Goal: Task Accomplishment & Management: Manage account settings

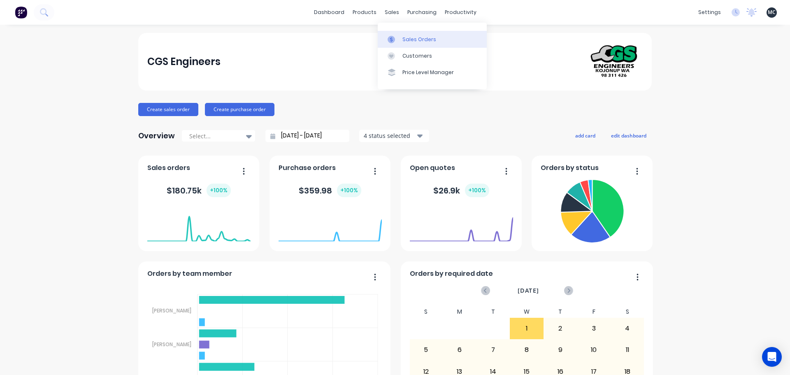
click at [407, 42] on div "Sales Orders" at bounding box center [420, 39] width 34 height 7
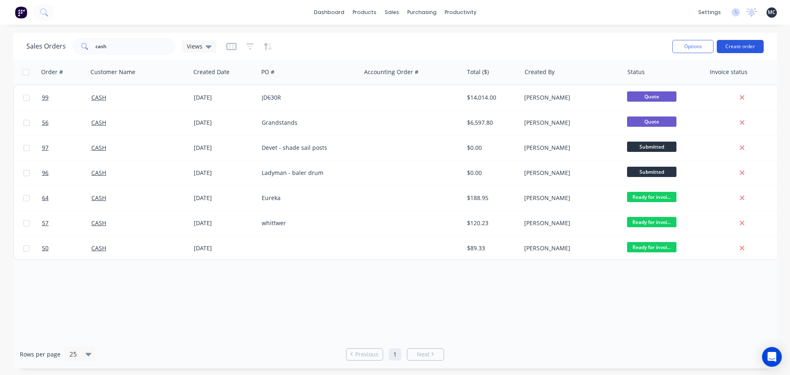
click at [734, 51] on button "Create order" at bounding box center [740, 46] width 47 height 13
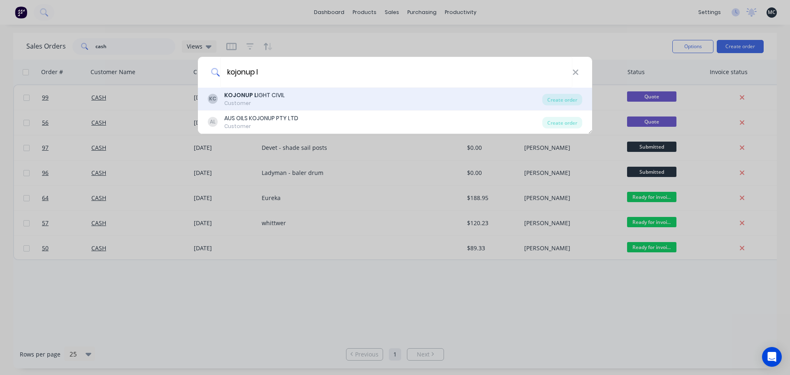
type input "kojonup l"
click at [253, 98] on b "KOJONUP L" at bounding box center [240, 95] width 33 height 8
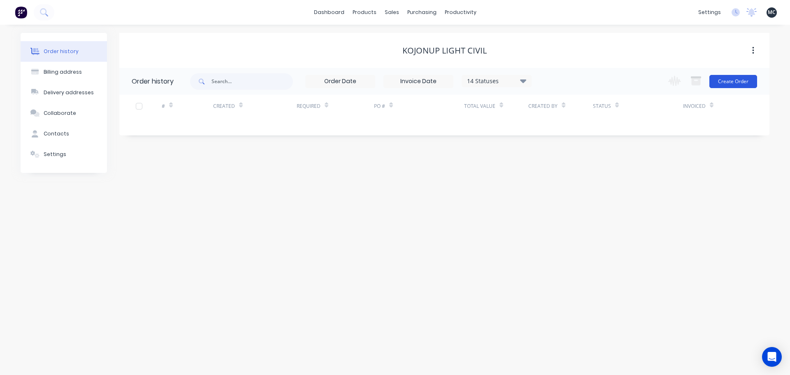
click at [733, 81] on button "Create Order" at bounding box center [734, 81] width 48 height 13
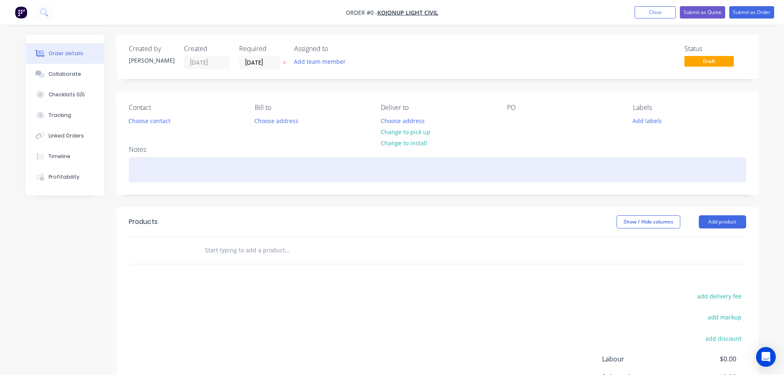
click at [233, 164] on div at bounding box center [437, 169] width 617 height 25
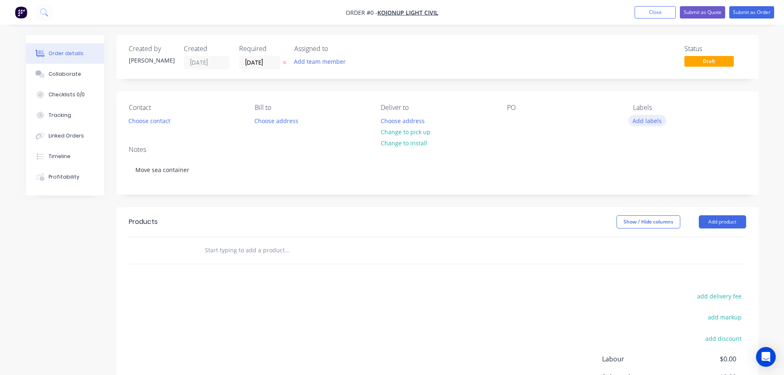
click at [647, 121] on div "Order details Collaborate Checklists 0/0 Tracking Linked Orders Timeline Profit…" at bounding box center [392, 254] width 749 height 439
click at [647, 121] on button "Add labels" at bounding box center [648, 120] width 38 height 11
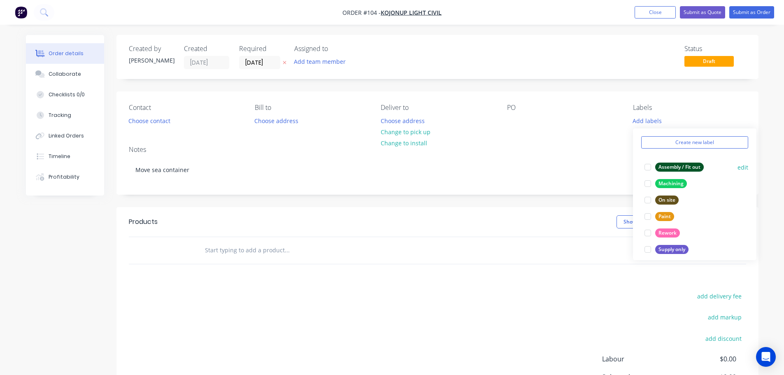
scroll to position [41, 0]
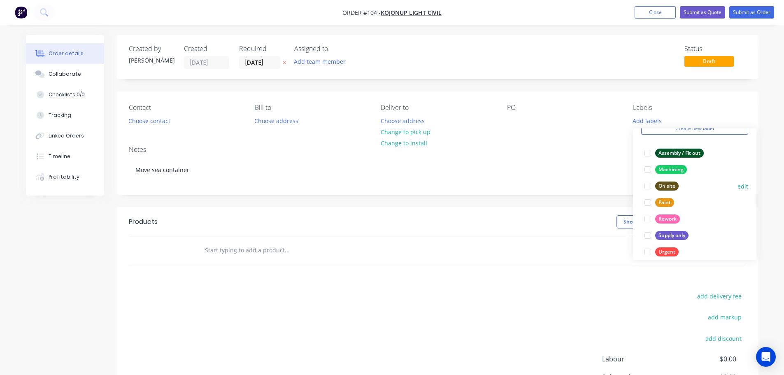
click at [649, 186] on div at bounding box center [648, 186] width 16 height 16
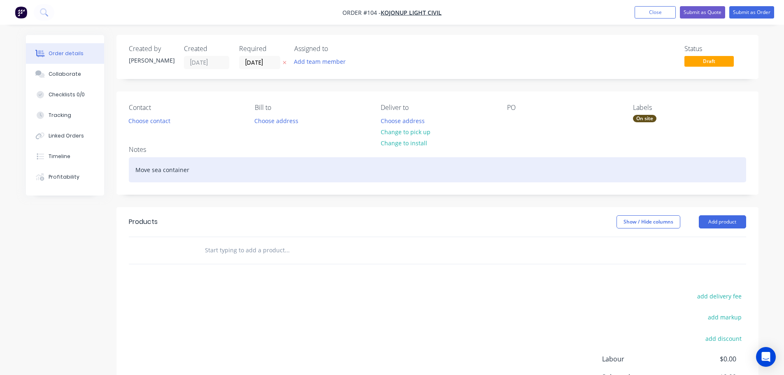
click at [545, 182] on div "Move sea container" at bounding box center [437, 169] width 617 height 25
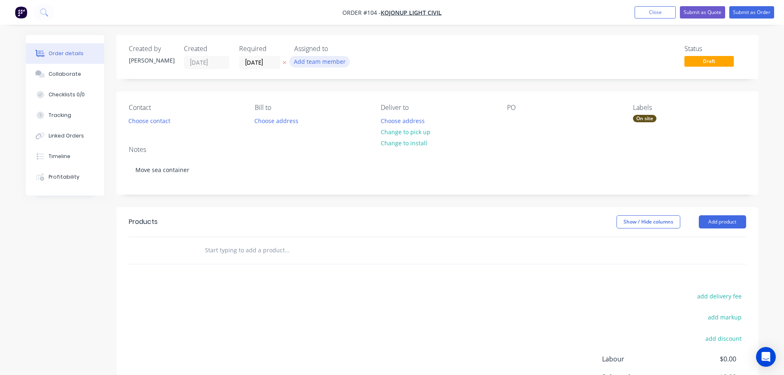
click at [316, 61] on button "Add team member" at bounding box center [319, 61] width 61 height 11
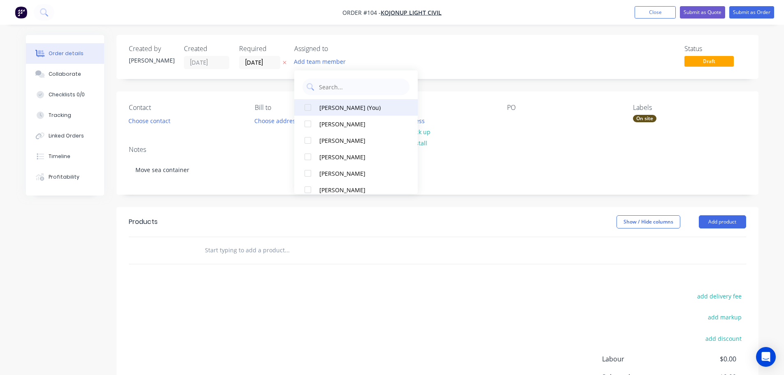
click at [308, 107] on div at bounding box center [308, 107] width 16 height 16
click at [440, 52] on div "Status Draft" at bounding box center [562, 57] width 370 height 24
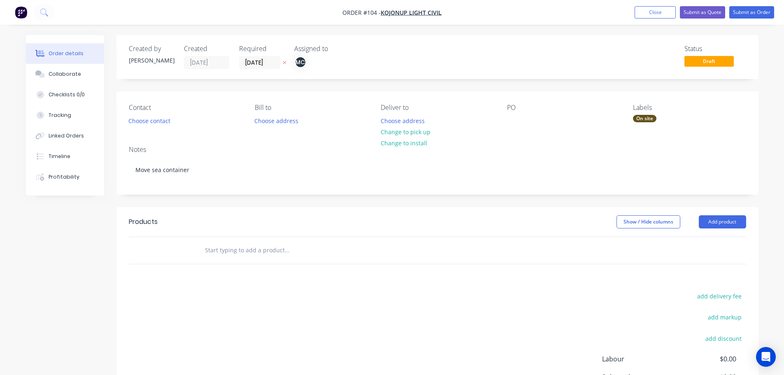
click at [257, 255] on input "text" at bounding box center [287, 250] width 165 height 16
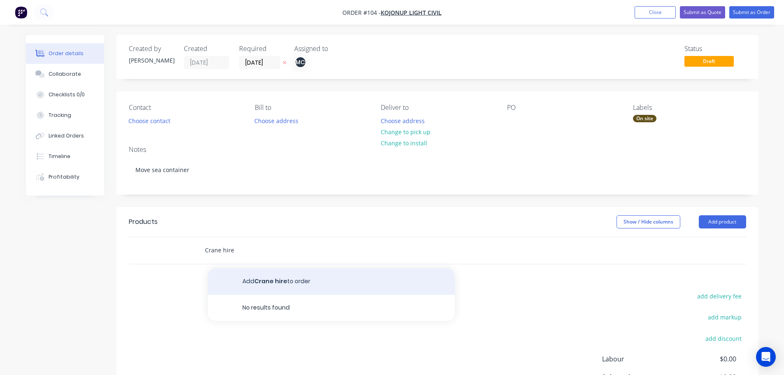
type input "Crane hire"
click at [303, 284] on button "Add Crane hire to order" at bounding box center [331, 281] width 247 height 26
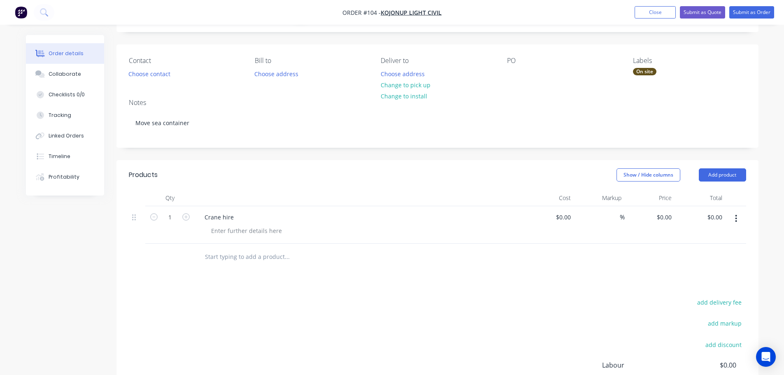
scroll to position [0, 0]
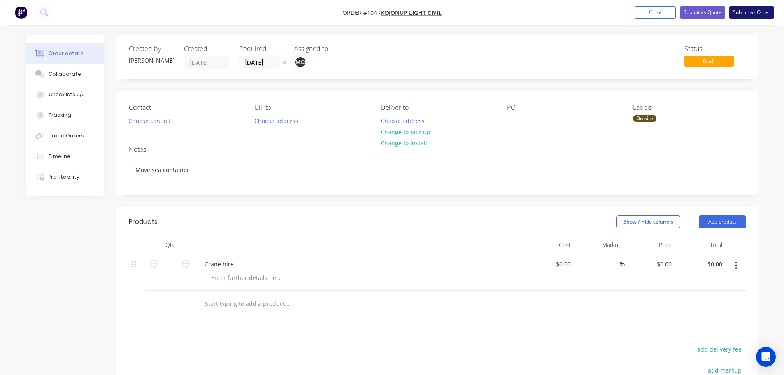
click at [762, 14] on button "Submit as Order" at bounding box center [751, 12] width 45 height 12
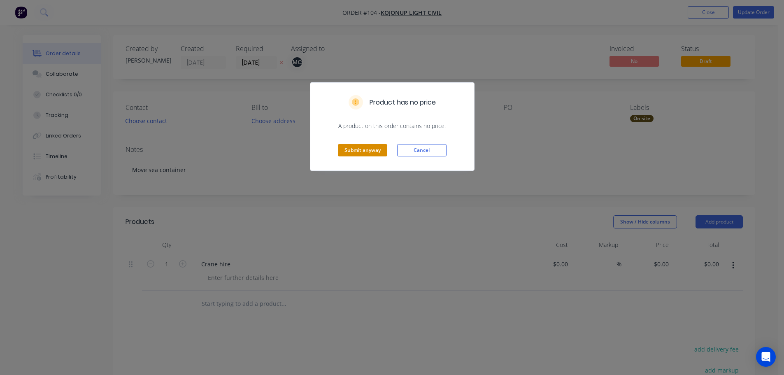
click at [369, 152] on button "Submit anyway" at bounding box center [362, 150] width 49 height 12
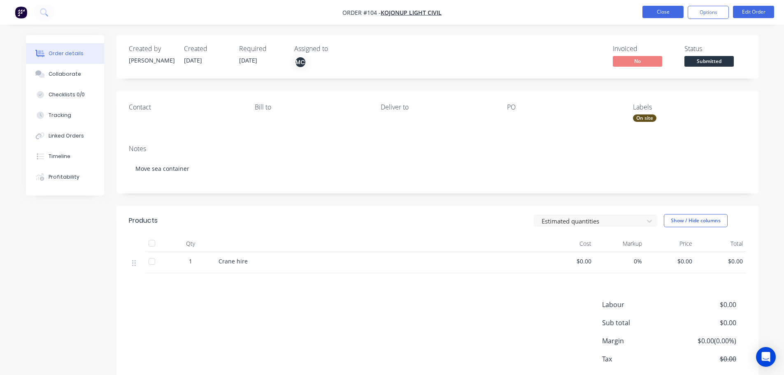
click at [661, 10] on button "Close" at bounding box center [663, 12] width 41 height 12
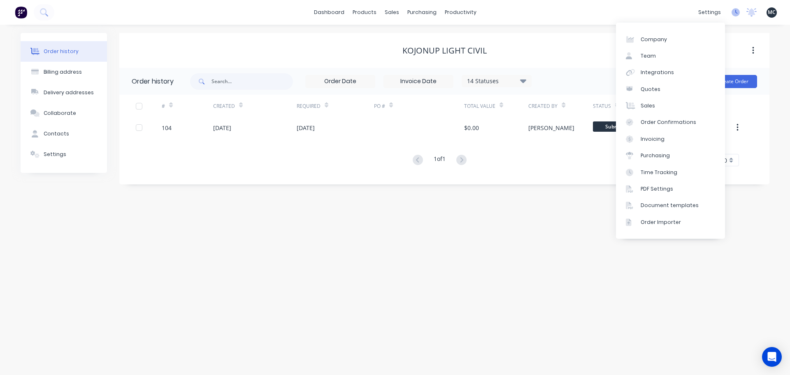
click at [740, 12] on icon at bounding box center [736, 12] width 8 height 8
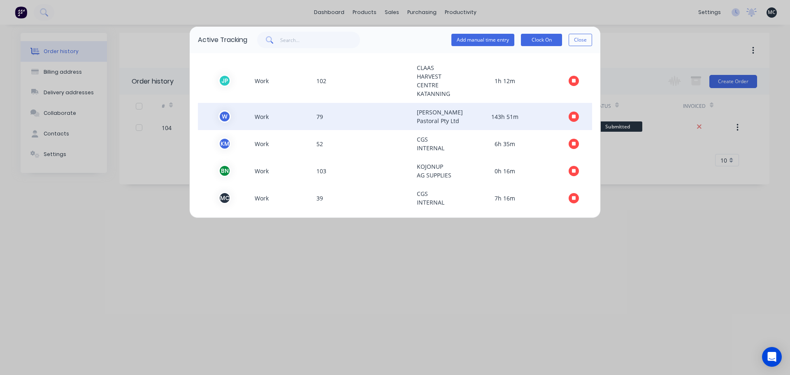
scroll to position [31, 0]
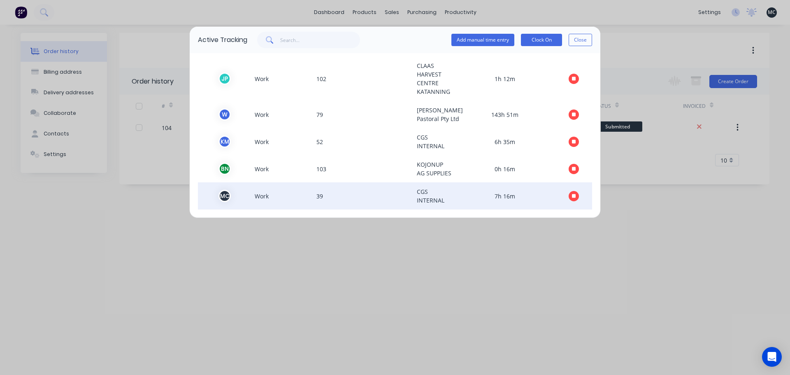
click at [572, 196] on icon "button" at bounding box center [574, 195] width 4 height 5
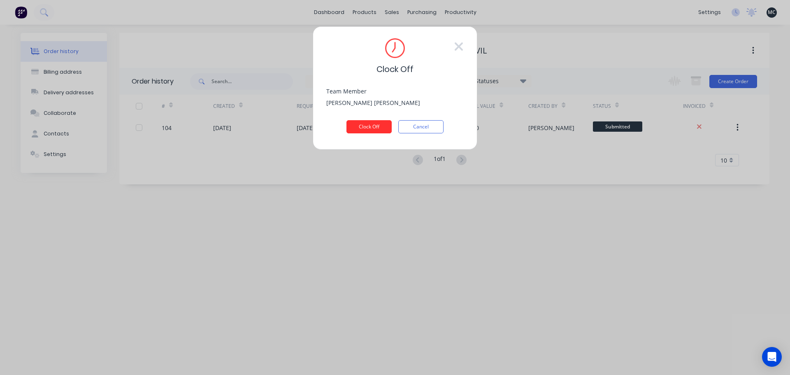
click at [372, 123] on button "Clock Off" at bounding box center [369, 126] width 45 height 13
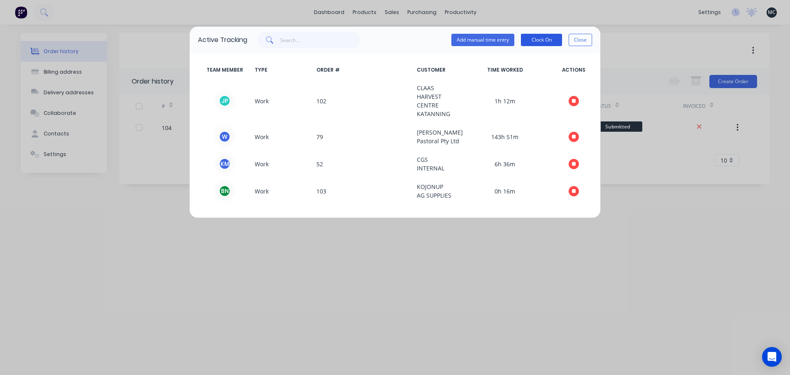
click at [539, 38] on button "Clock On" at bounding box center [541, 40] width 41 height 12
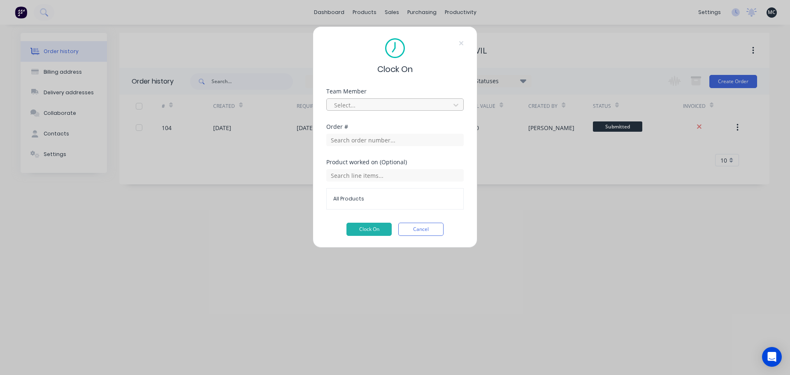
click at [363, 104] on div at bounding box center [389, 105] width 113 height 10
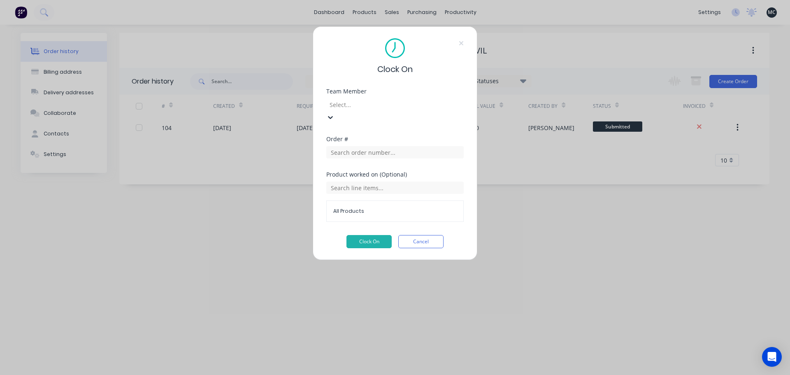
click at [365, 146] on input "text" at bounding box center [394, 152] width 137 height 12
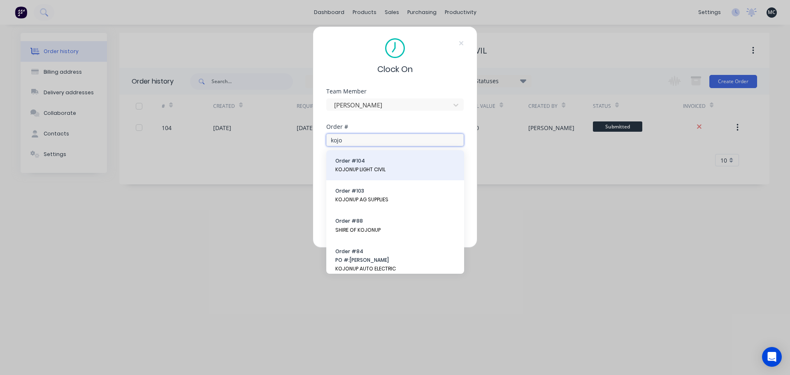
type input "kojo"
click at [375, 165] on button "Order # 104 KOJONUP LIGHT CIVIL" at bounding box center [395, 165] width 125 height 17
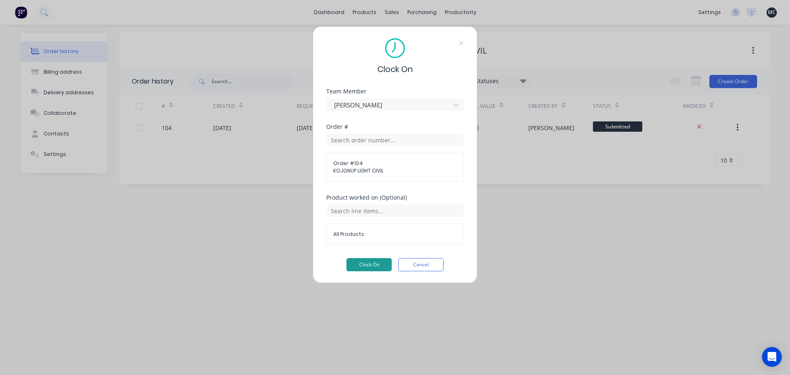
click at [371, 261] on button "Clock On" at bounding box center [369, 264] width 45 height 13
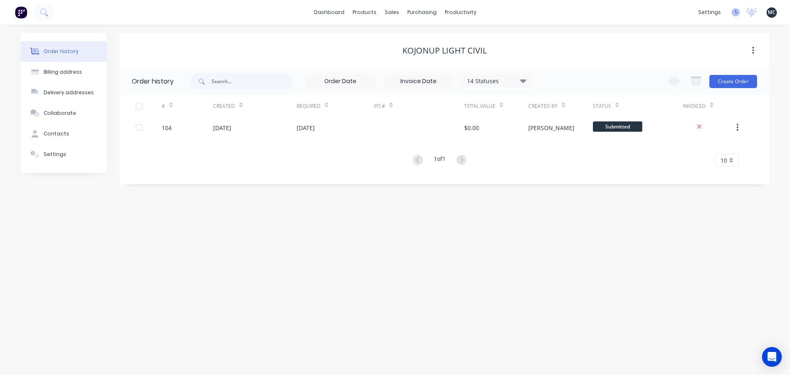
click at [733, 14] on icon at bounding box center [736, 12] width 8 height 8
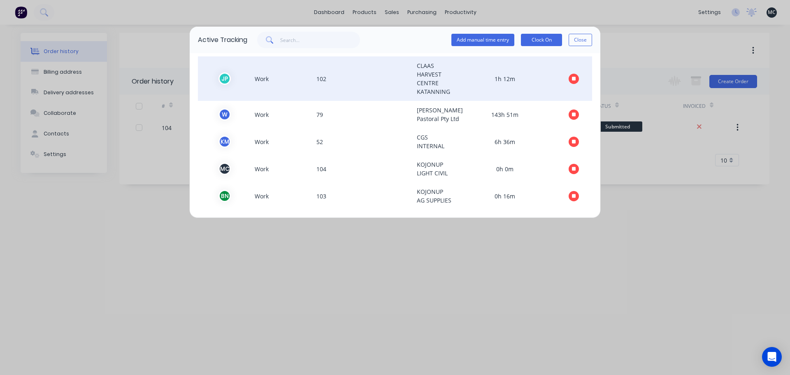
scroll to position [0, 0]
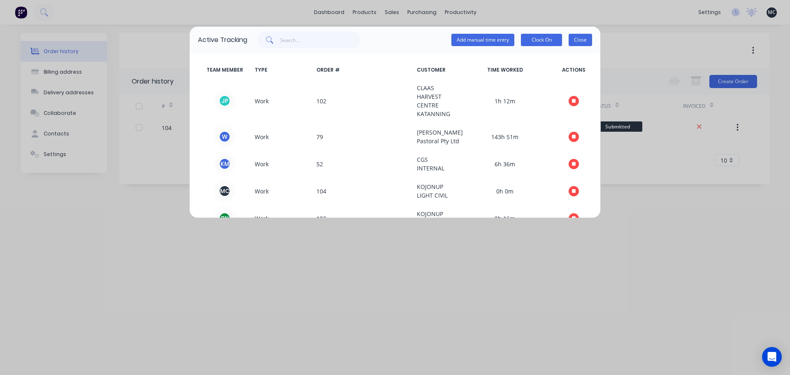
click at [587, 44] on button "Close" at bounding box center [580, 40] width 23 height 12
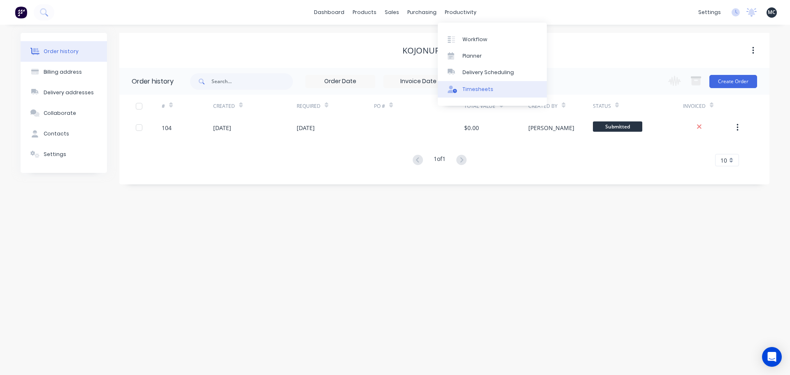
click at [457, 88] on icon at bounding box center [452, 89] width 9 height 7
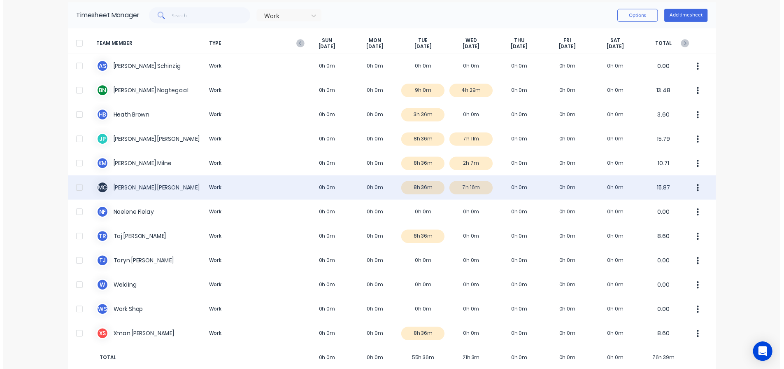
scroll to position [44, 0]
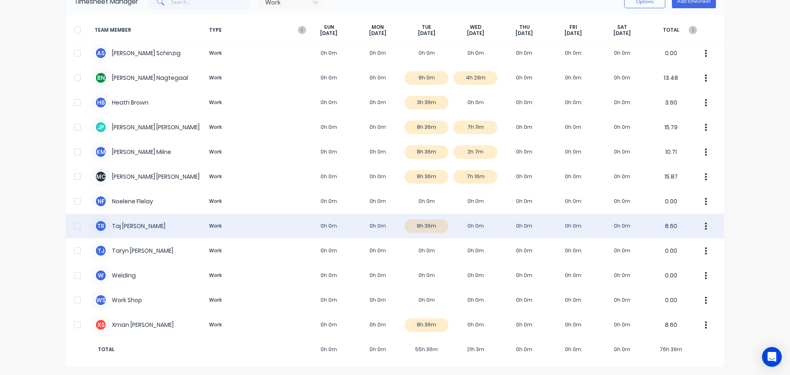
click at [420, 222] on div "T R [PERSON_NAME] Work 0h 0m 0h 0m 8h 36m 0h 0m 0h 0m 0h 0m 0h 0m 8.60" at bounding box center [395, 226] width 659 height 25
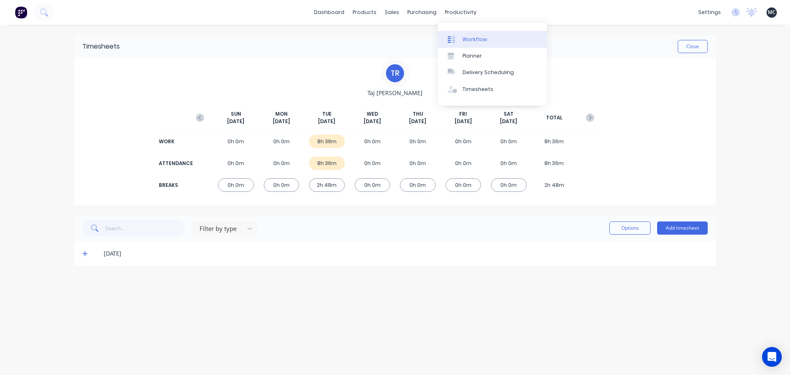
click at [468, 39] on div "Workflow" at bounding box center [475, 39] width 25 height 7
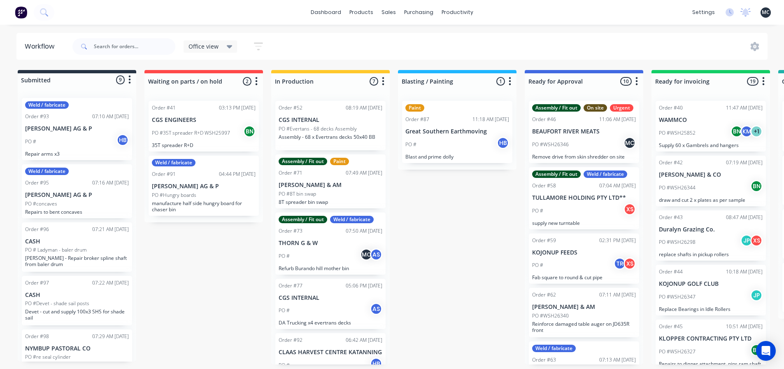
click at [64, 125] on p "[PERSON_NAME] AG & P" at bounding box center [77, 128] width 104 height 7
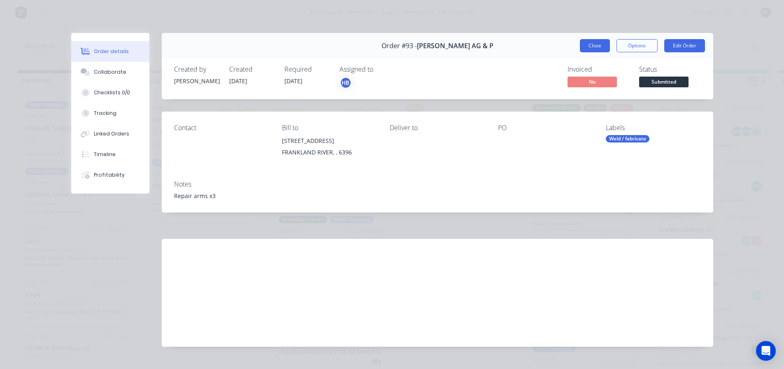
click at [592, 48] on button "Close" at bounding box center [595, 45] width 30 height 13
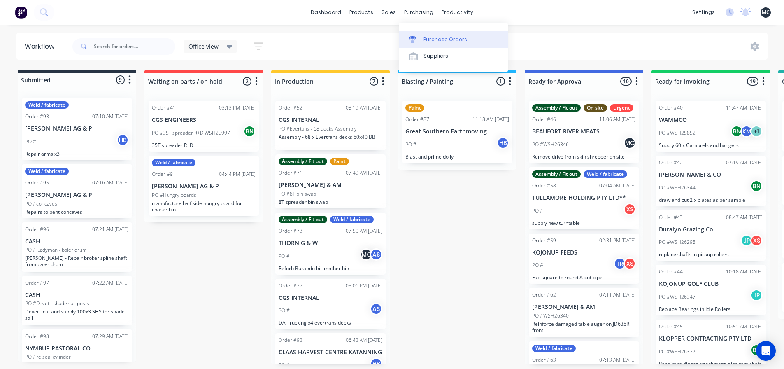
click at [429, 44] on link "Purchase Orders" at bounding box center [453, 39] width 109 height 16
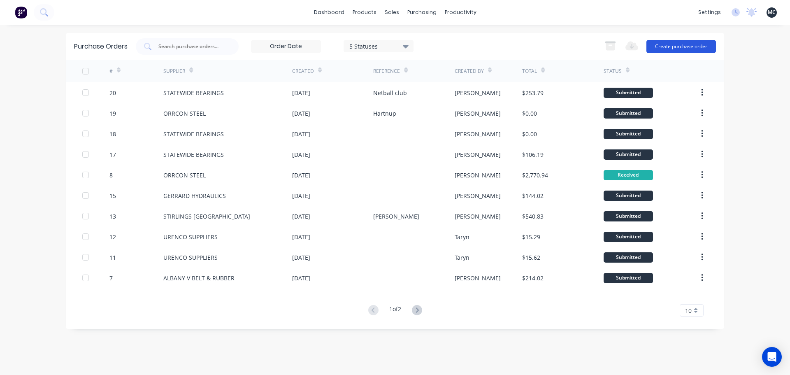
click at [690, 48] on button "Create purchase order" at bounding box center [682, 46] width 70 height 13
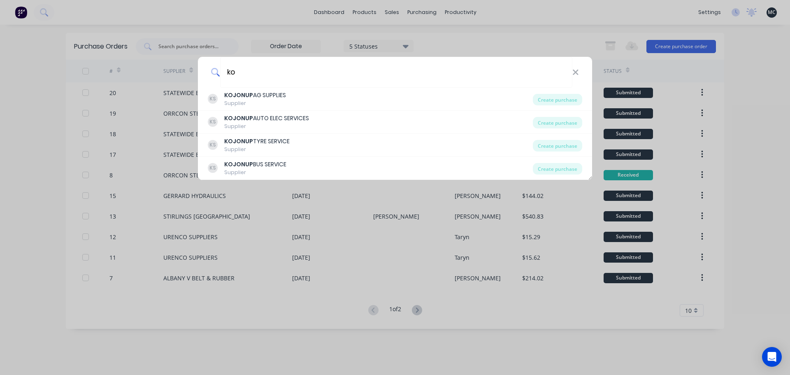
type input "k"
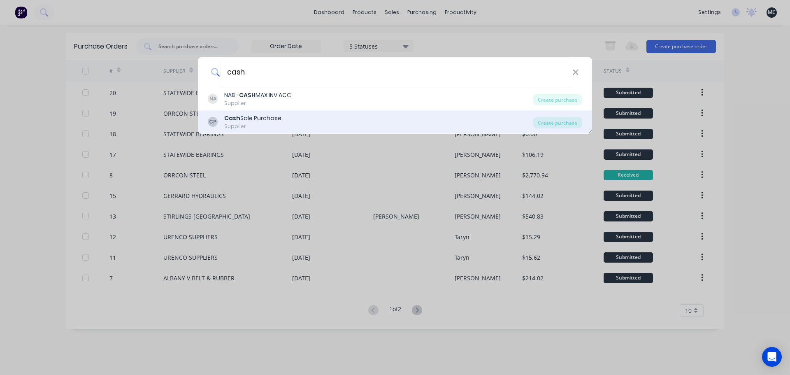
type input "cash"
click at [262, 119] on div "Cash Sale Purchase" at bounding box center [252, 118] width 57 height 9
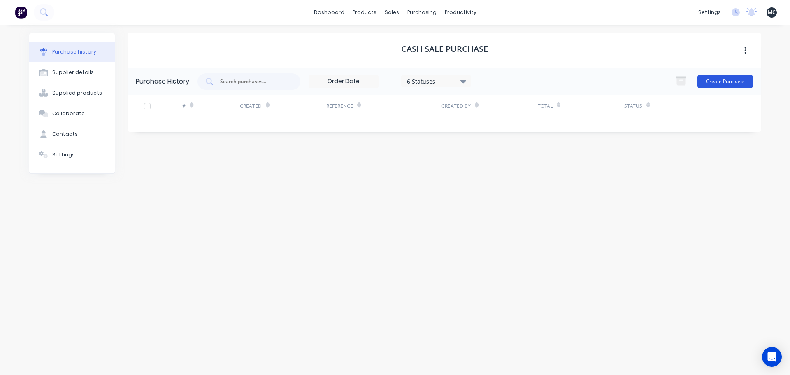
click at [734, 83] on button "Create Purchase" at bounding box center [726, 81] width 56 height 13
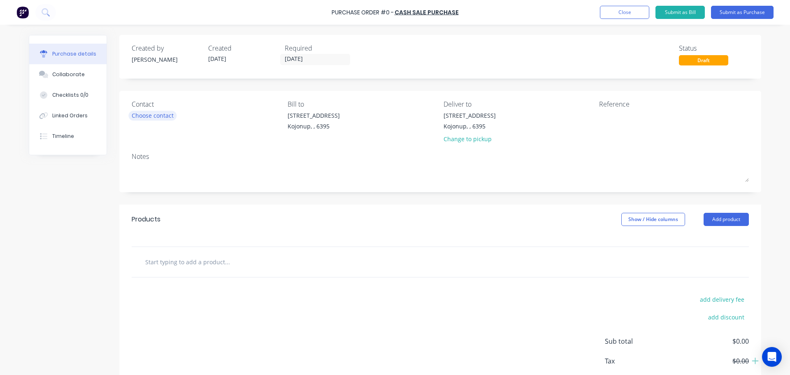
click at [148, 115] on div "Choose contact" at bounding box center [153, 115] width 42 height 9
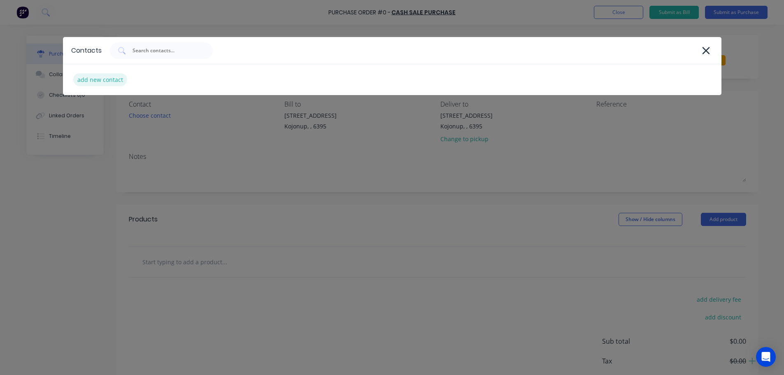
click at [112, 79] on div "add new contact" at bounding box center [100, 79] width 54 height 13
select select "AU"
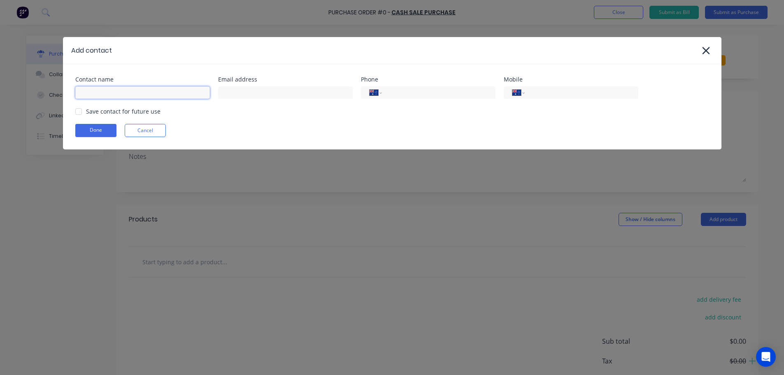
click at [112, 91] on input at bounding box center [142, 92] width 135 height 12
type input "Kojonup Shoe & Sports"
click at [317, 95] on input at bounding box center [285, 92] width 135 height 12
click at [303, 93] on input at bounding box center [285, 92] width 135 height 12
paste input "[EMAIL_ADDRESS][DOMAIN_NAME]"
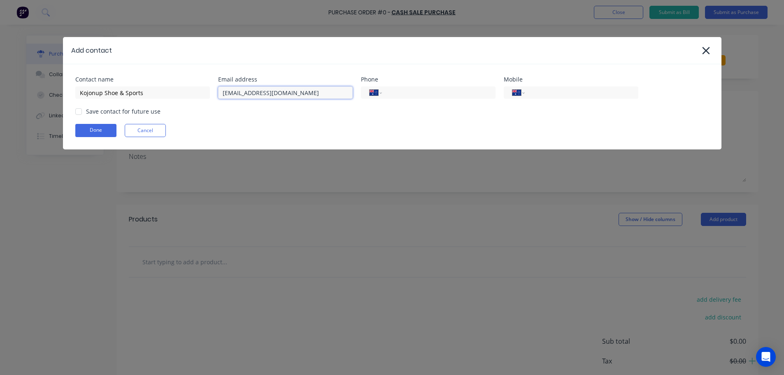
type input "[EMAIL_ADDRESS][DOMAIN_NAME]"
click at [407, 121] on div "Contact name Kojonup Shoe & Sports Email address [EMAIL_ADDRESS][DOMAIN_NAME] P…" at bounding box center [392, 106] width 659 height 85
click at [96, 129] on button "Done" at bounding box center [95, 130] width 41 height 13
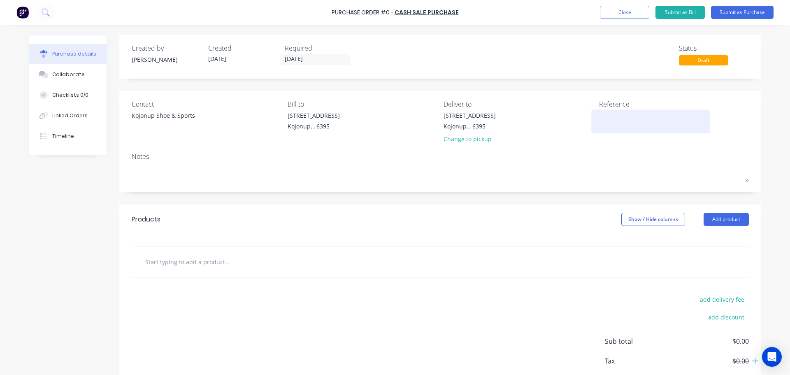
click at [602, 116] on textarea at bounding box center [650, 120] width 103 height 19
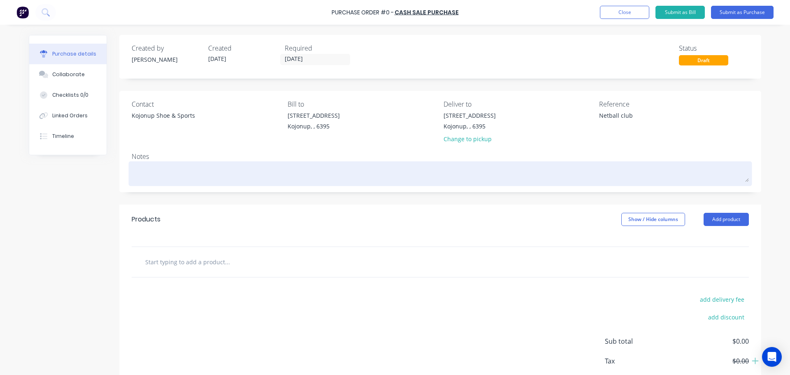
type textarea "Netball club"
click at [188, 168] on textarea at bounding box center [440, 172] width 617 height 19
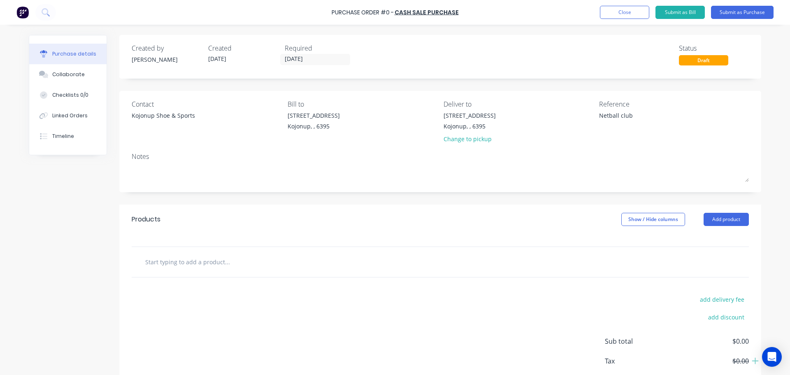
click at [203, 263] on input "text" at bounding box center [227, 262] width 165 height 16
type input "N"
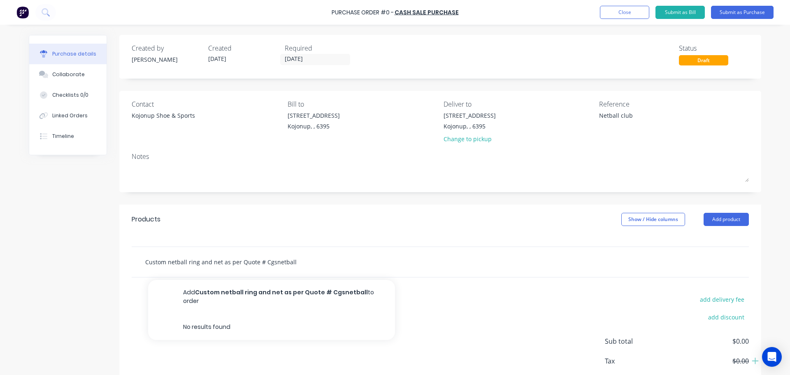
type input "Custom netball ring and net as per Quote # Cgsnetball"
click at [528, 309] on div "add delivery fee add discount Sub total $0.00 Tax $0.00 Total $0.00" at bounding box center [440, 344] width 642 height 135
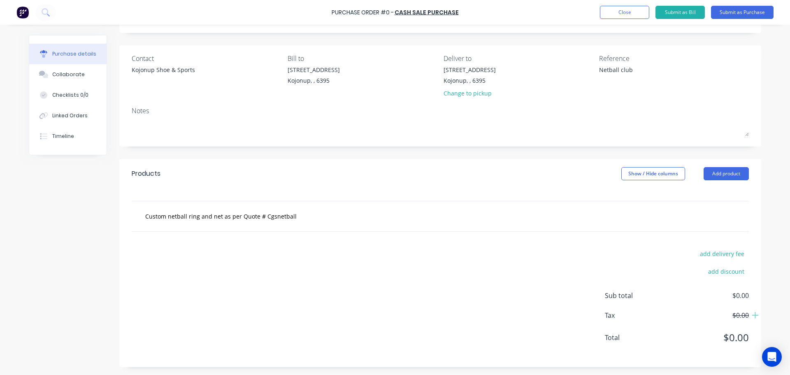
scroll to position [46, 0]
click at [708, 218] on div "Custom netball ring and net as per Quote # Cgsnetball" at bounding box center [440, 215] width 604 height 16
click at [303, 214] on input "Custom netball ring and net as per Quote # Cgsnetball" at bounding box center [227, 215] width 165 height 16
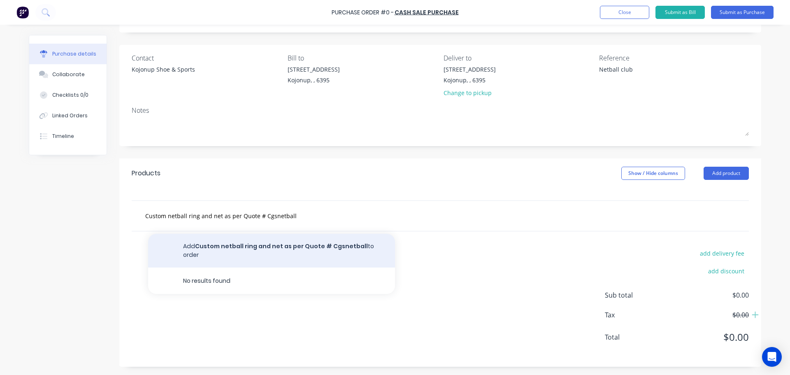
click at [231, 243] on button "Add Custom netball ring and net as per Quote # Cgsnetball to order" at bounding box center [271, 251] width 247 height 34
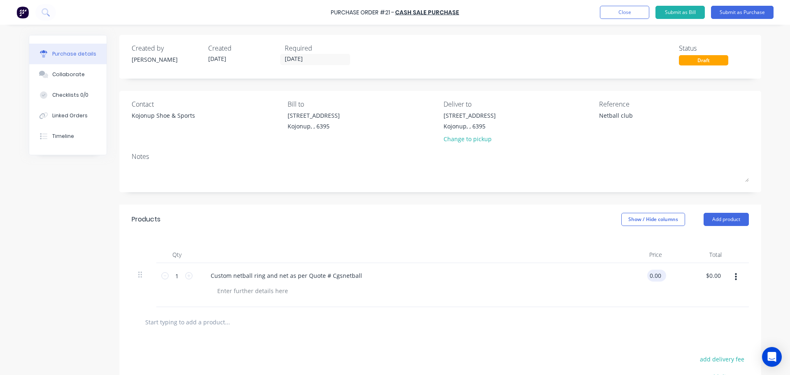
click at [653, 279] on input "0.00" at bounding box center [655, 276] width 16 height 12
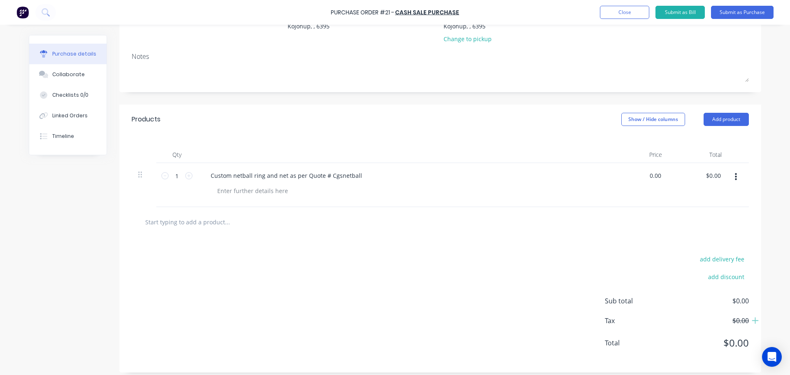
scroll to position [106, 0]
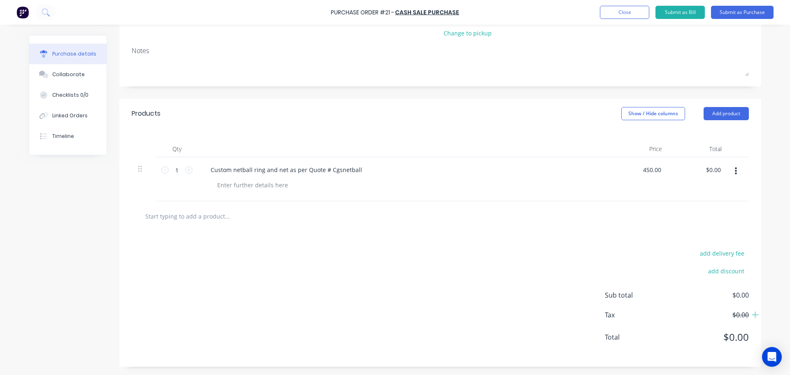
type input "$450.00"
click at [666, 221] on div at bounding box center [440, 216] width 604 height 16
click at [724, 338] on span "$495.00" at bounding box center [708, 337] width 82 height 15
click at [649, 172] on input "450.00" at bounding box center [651, 170] width 26 height 12
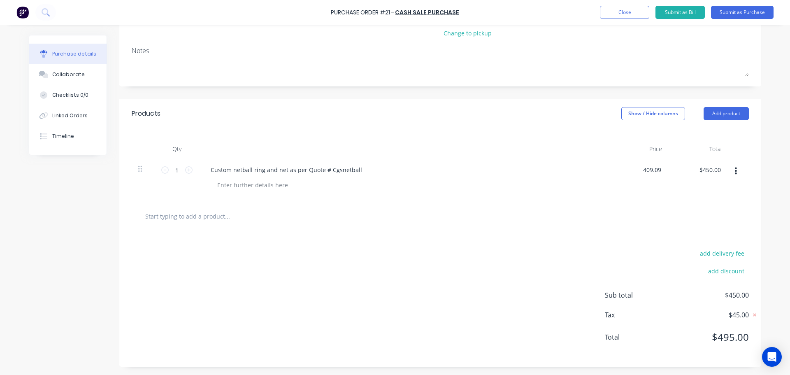
type input "$409.09"
click at [655, 190] on div "$409.09 $409.09" at bounding box center [639, 179] width 60 height 44
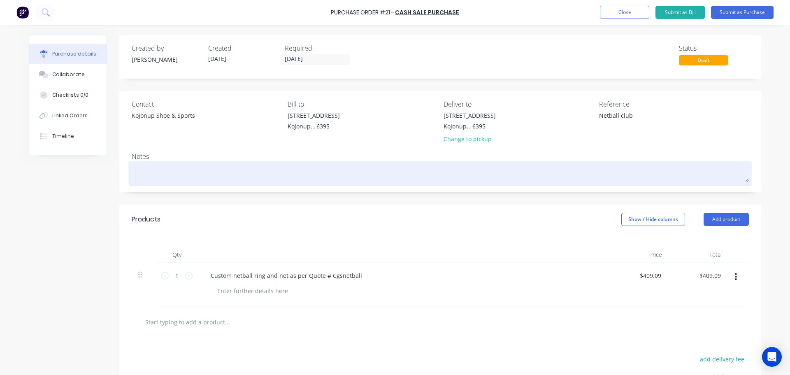
click at [200, 176] on textarea at bounding box center [440, 172] width 617 height 19
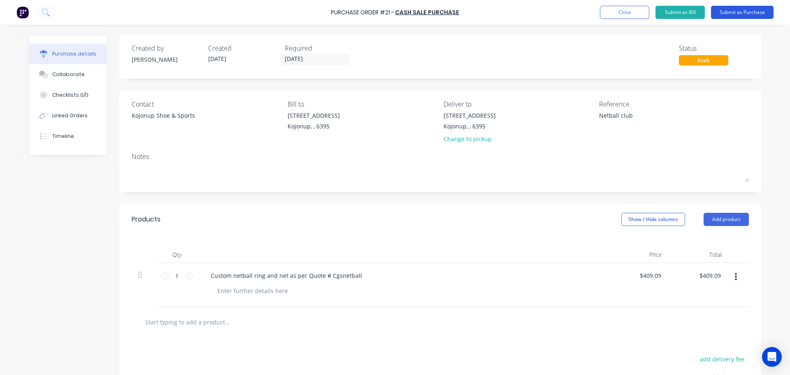
click at [737, 10] on button "Submit as Purchase" at bounding box center [742, 12] width 63 height 13
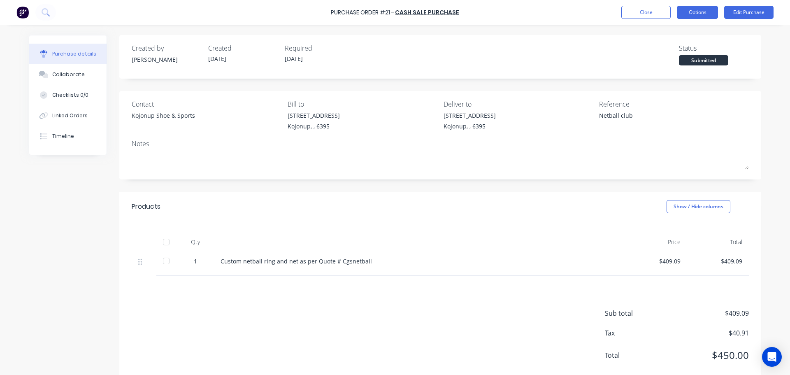
click at [700, 13] on button "Options" at bounding box center [697, 12] width 41 height 13
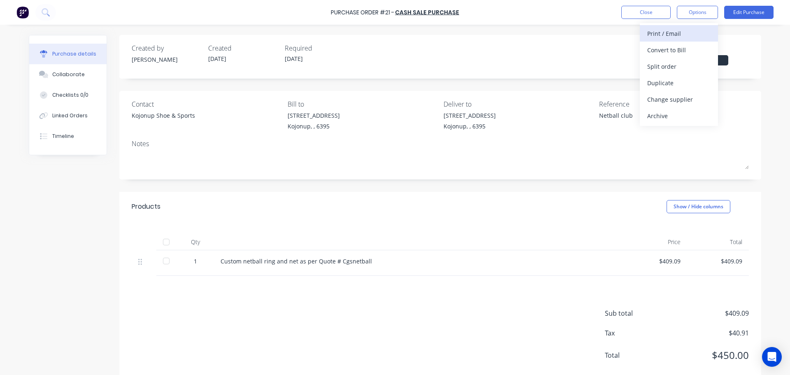
click at [674, 37] on div "Print / Email" at bounding box center [678, 34] width 63 height 12
click at [667, 50] on div "With pricing" at bounding box center [678, 50] width 63 height 12
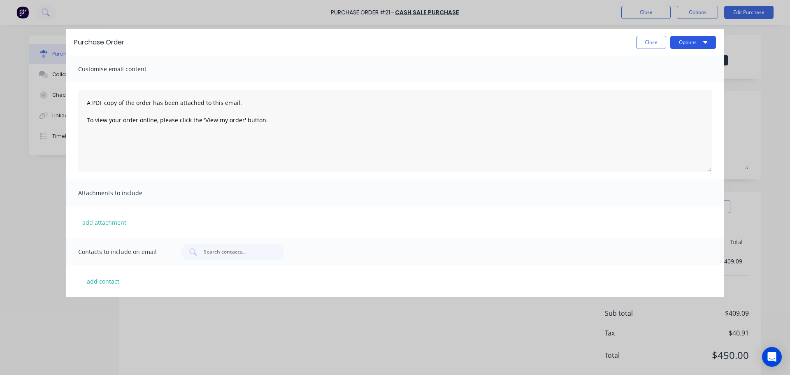
click at [682, 42] on button "Options" at bounding box center [694, 42] width 46 height 13
click at [662, 59] on div "Preview" at bounding box center [676, 63] width 63 height 12
click at [647, 42] on button "Close" at bounding box center [651, 42] width 30 height 13
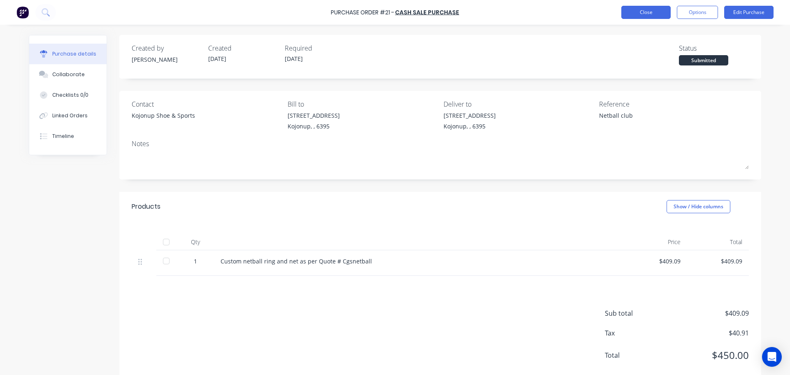
click at [646, 17] on button "Close" at bounding box center [646, 12] width 49 height 13
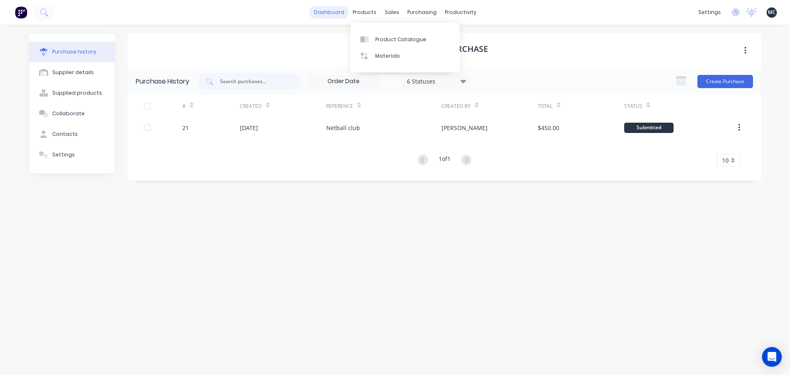
click at [321, 15] on link "dashboard" at bounding box center [329, 12] width 39 height 12
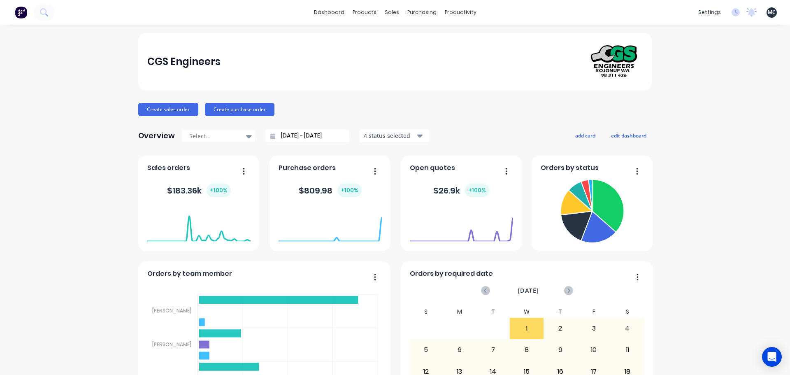
click at [698, 179] on div "CGS Engineers Create sales order Create purchase order Overview Select... [DATE…" at bounding box center [395, 353] width 790 height 641
click at [685, 202] on div "CGS Engineers Create sales order Create purchase order Overview Select... [DATE…" at bounding box center [395, 353] width 790 height 641
click at [396, 42] on div at bounding box center [394, 39] width 12 height 7
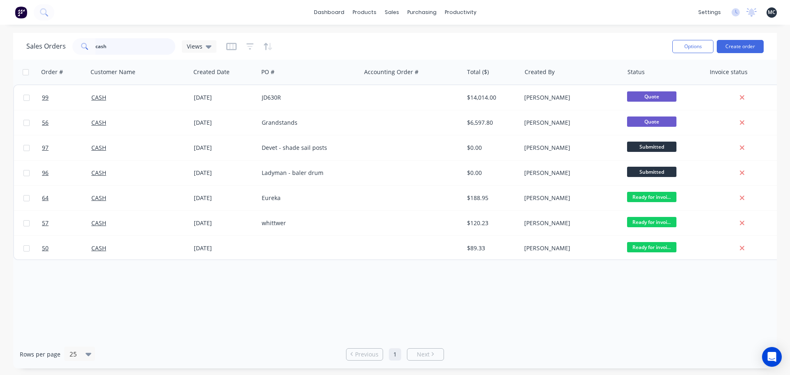
click at [140, 45] on input "cash" at bounding box center [135, 46] width 80 height 16
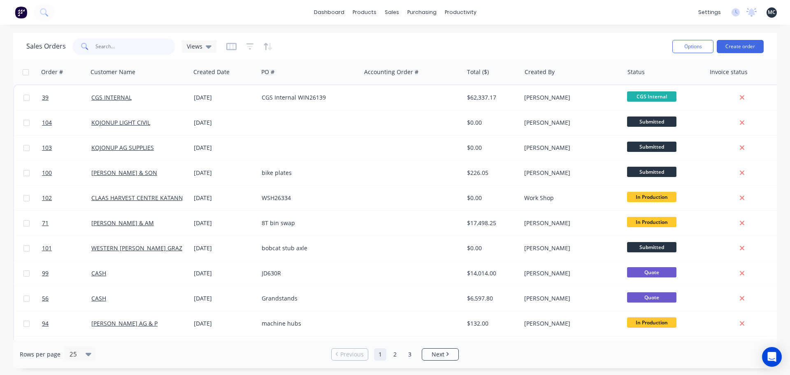
click at [141, 45] on input "text" at bounding box center [135, 46] width 80 height 16
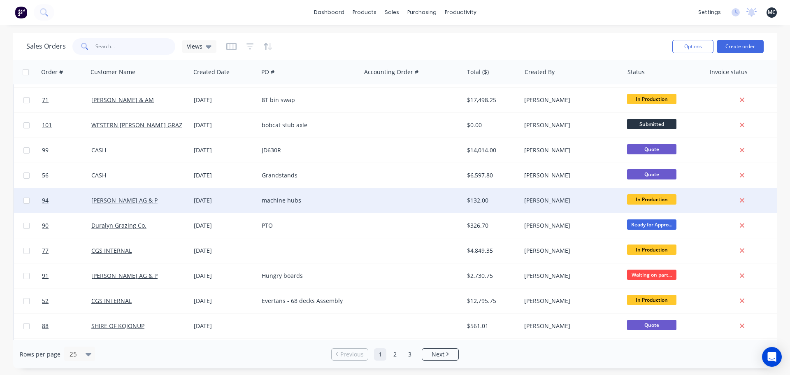
scroll to position [123, 0]
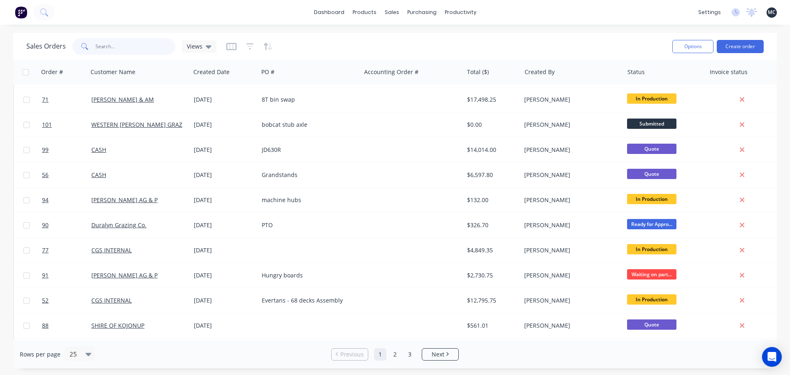
click at [130, 53] on input "text" at bounding box center [135, 46] width 80 height 16
type input "cas"
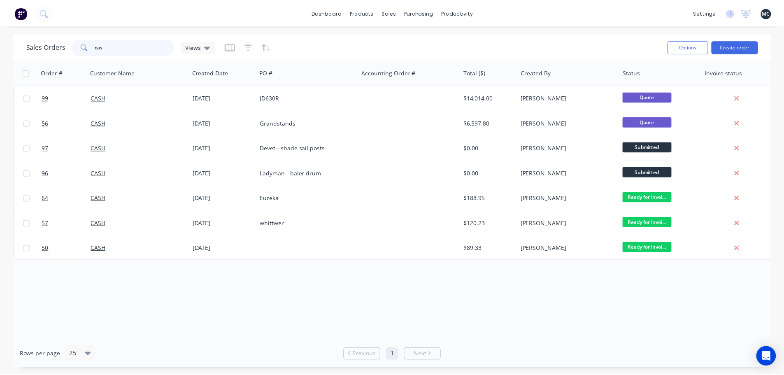
scroll to position [0, 0]
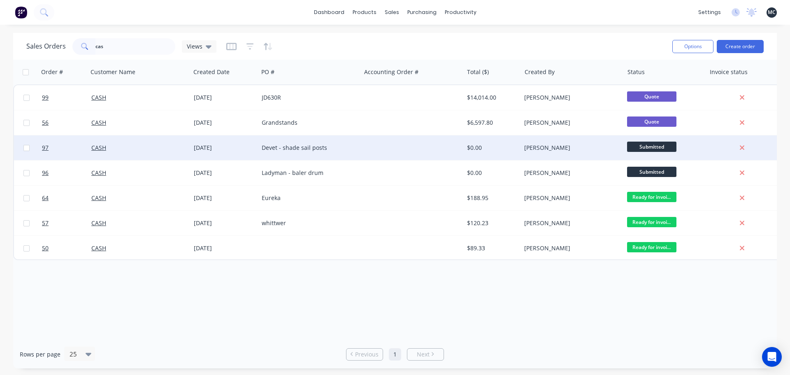
click at [318, 143] on div "Devet - shade sail posts" at bounding box center [309, 147] width 102 height 25
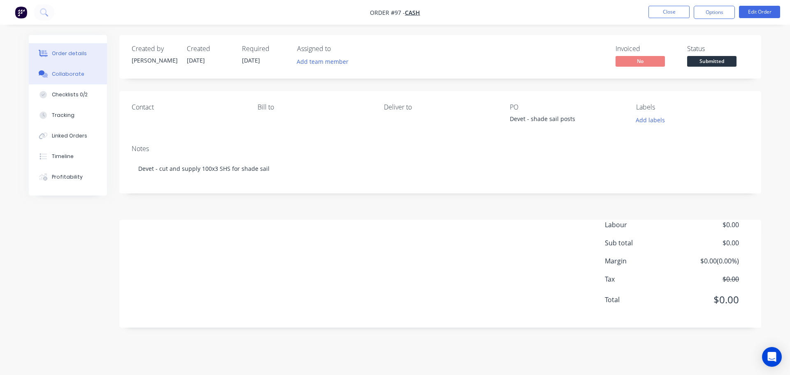
click at [65, 71] on div "Collaborate" at bounding box center [68, 73] width 33 height 7
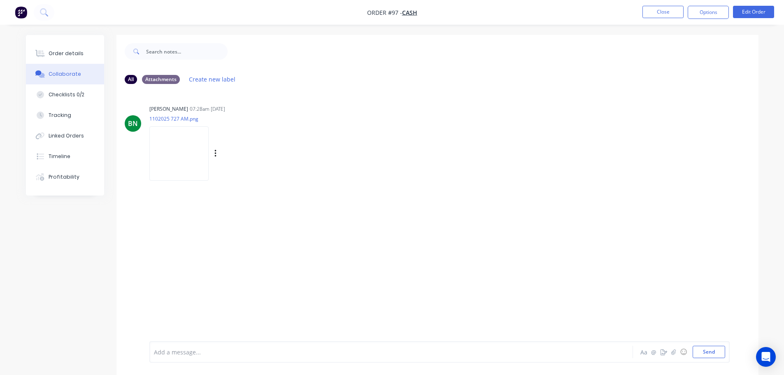
click at [172, 136] on img at bounding box center [178, 153] width 59 height 54
click at [72, 96] on div "Checklists 0/2" at bounding box center [67, 94] width 36 height 7
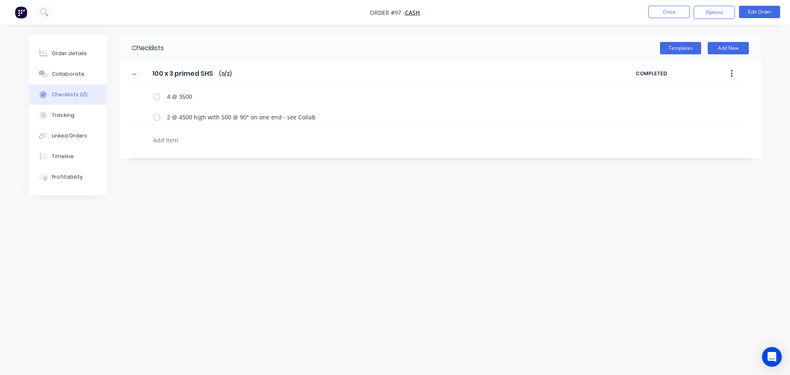
click at [446, 198] on div "Checklists Templates Add New 100 x 3 primed SHS 100 x 3 primed SHS Enter Checkl…" at bounding box center [395, 172] width 733 height 274
click at [239, 120] on textarea "2 @ 4500 high with 500 @ 90° on one end - see Collab" at bounding box center [378, 117] width 428 height 12
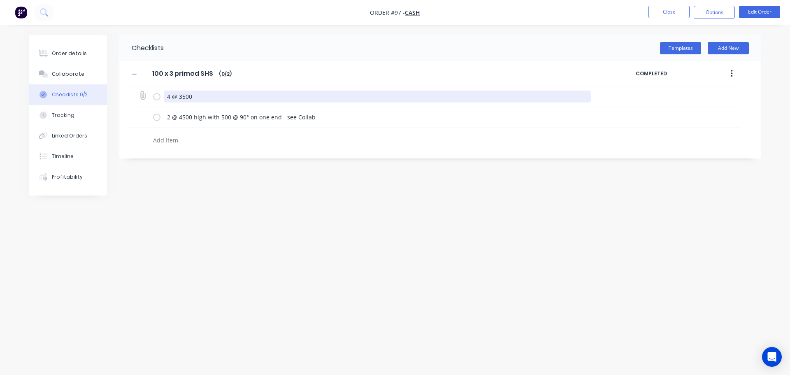
click at [240, 100] on textarea "4 @ 3500" at bounding box center [378, 97] width 428 height 12
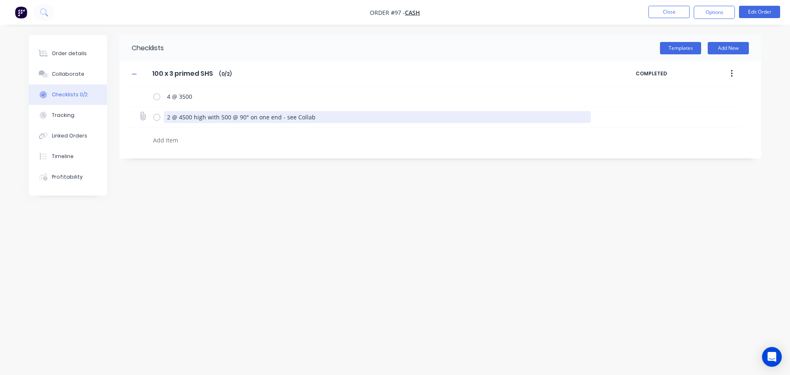
click at [328, 119] on textarea "2 @ 4500 high with 500 @ 90° on one end - see Collab" at bounding box center [378, 117] width 428 height 12
click at [316, 144] on textarea at bounding box center [348, 140] width 396 height 12
click at [234, 46] on div "Templates Add New" at bounding box center [463, 48] width 598 height 12
click at [282, 191] on div "Checklists Templates Add New 100 x 3 primed SHS 100 x 3 primed SHS Enter Checkl…" at bounding box center [395, 172] width 733 height 274
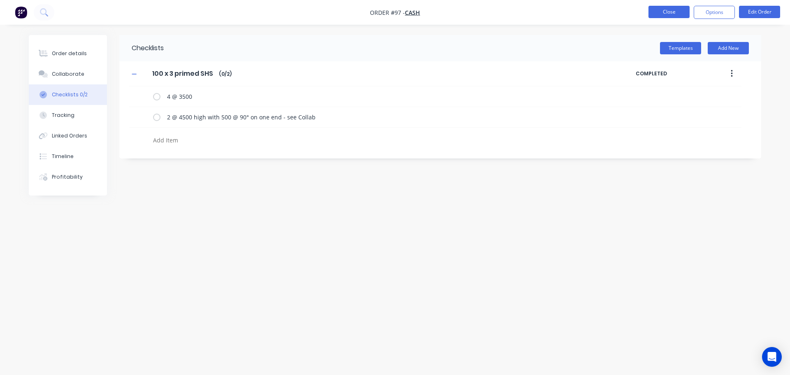
click at [684, 7] on button "Close" at bounding box center [669, 12] width 41 height 12
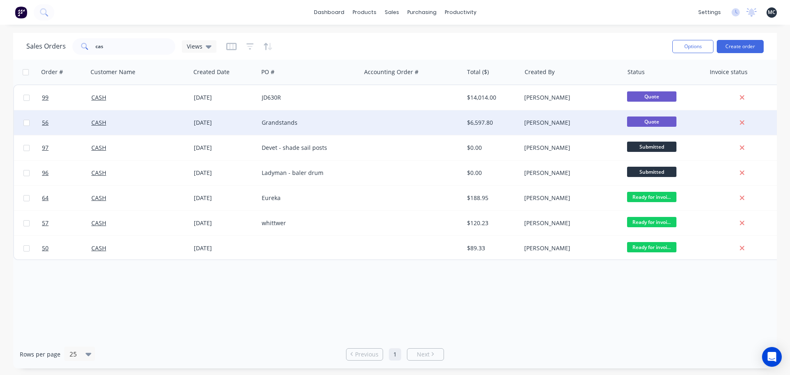
click at [339, 123] on div "Grandstands" at bounding box center [307, 123] width 91 height 8
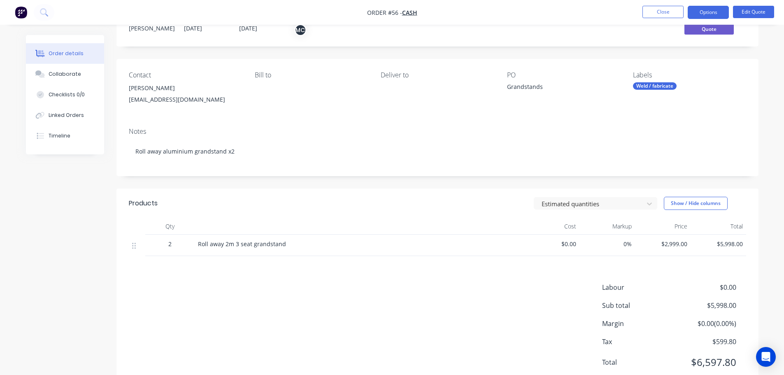
scroll to position [60, 0]
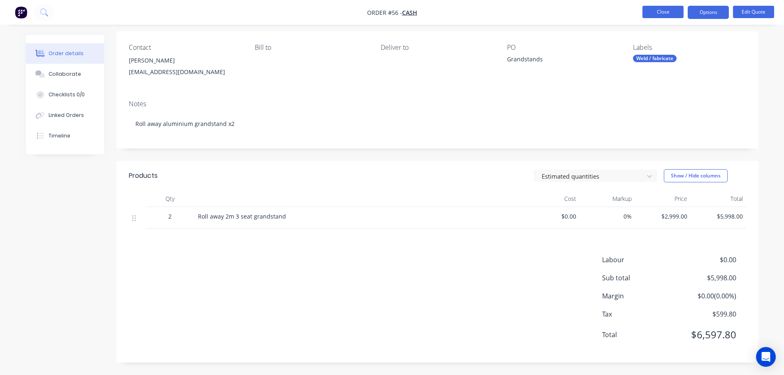
click at [667, 14] on button "Close" at bounding box center [663, 12] width 41 height 12
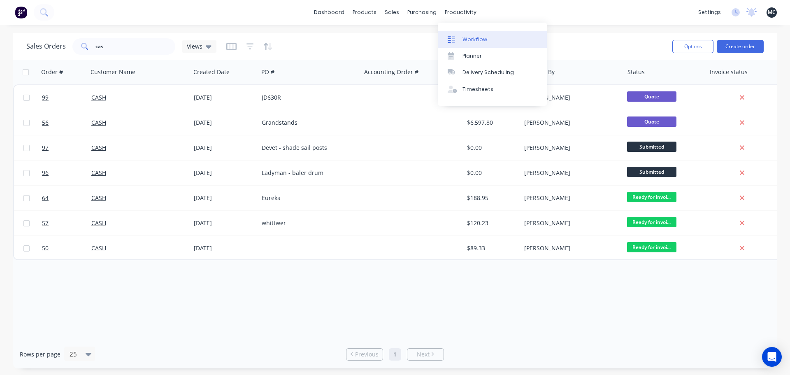
click at [473, 40] on div "Workflow" at bounding box center [475, 39] width 25 height 7
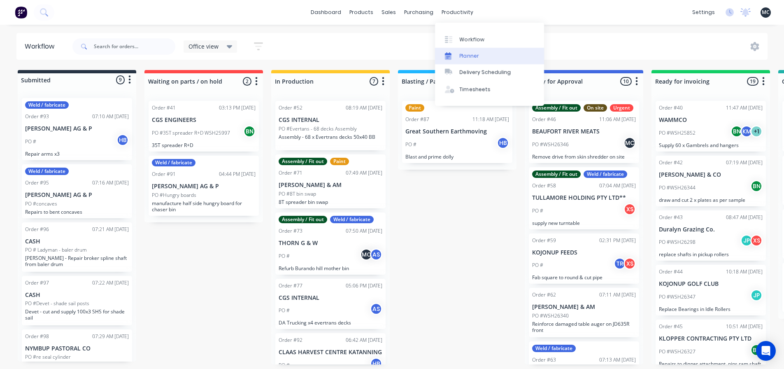
click at [459, 61] on link "Planner" at bounding box center [489, 56] width 109 height 16
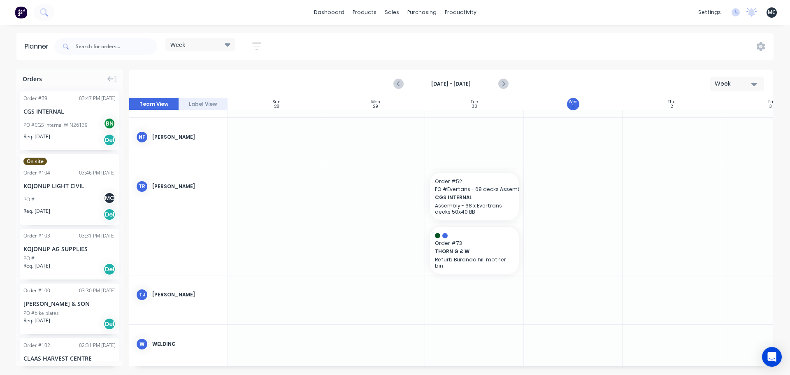
scroll to position [789, 0]
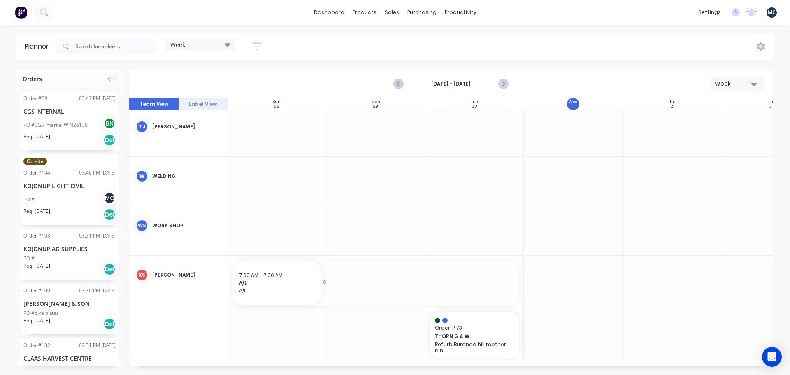
drag, startPoint x: 522, startPoint y: 279, endPoint x: 272, endPoint y: 279, distance: 249.9
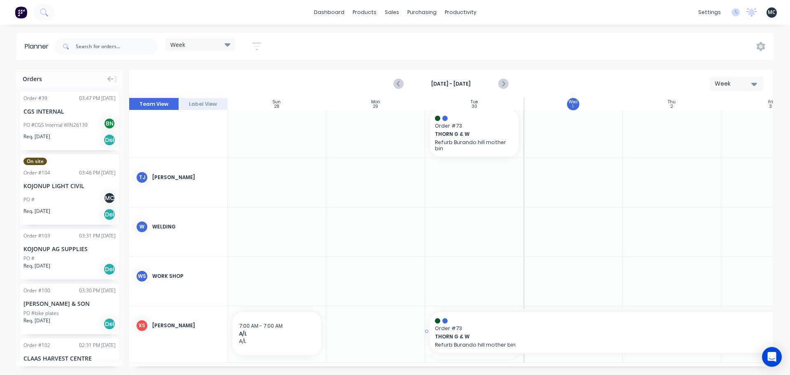
drag, startPoint x: 522, startPoint y: 332, endPoint x: 747, endPoint y: 333, distance: 226.0
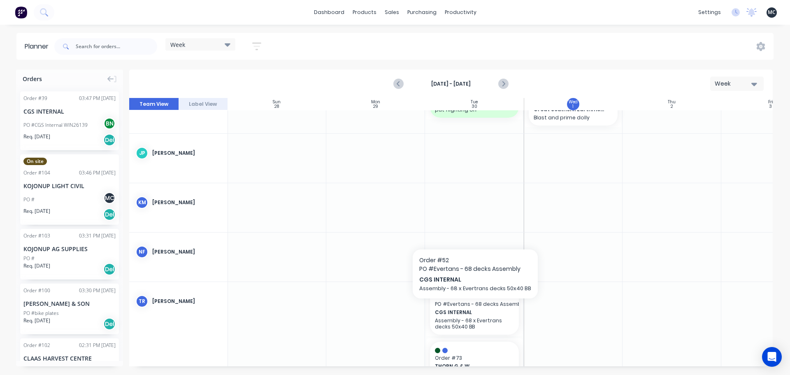
scroll to position [529, 0]
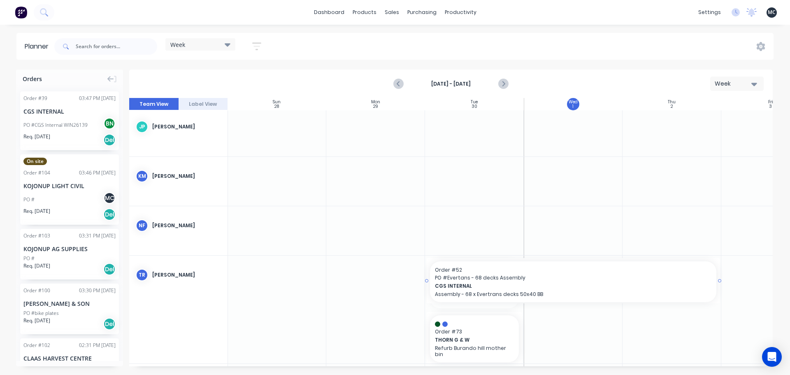
drag, startPoint x: 522, startPoint y: 282, endPoint x: 661, endPoint y: 284, distance: 139.1
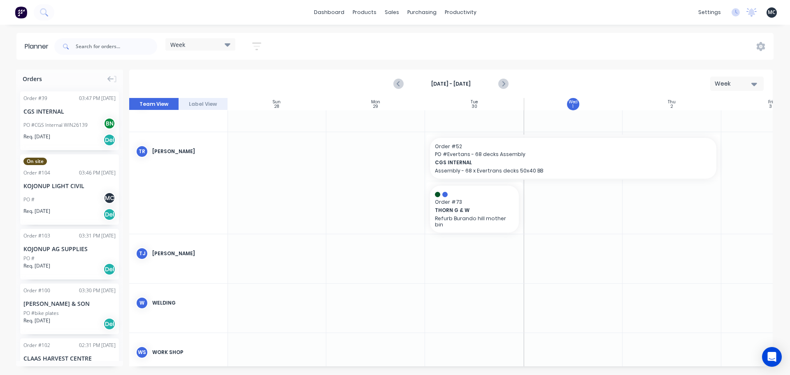
scroll to position [570, 0]
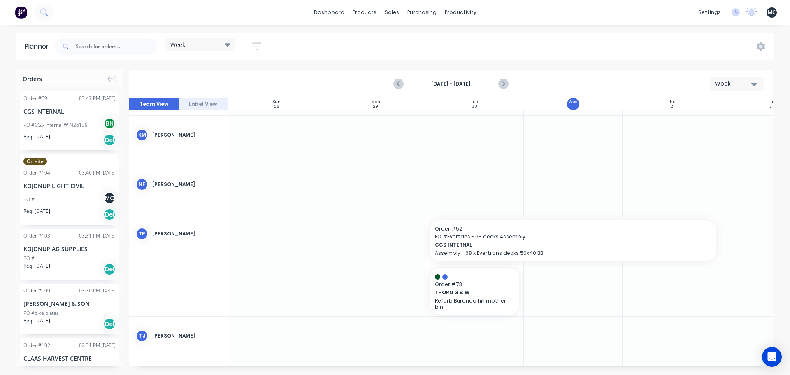
click at [570, 184] on div at bounding box center [573, 189] width 99 height 49
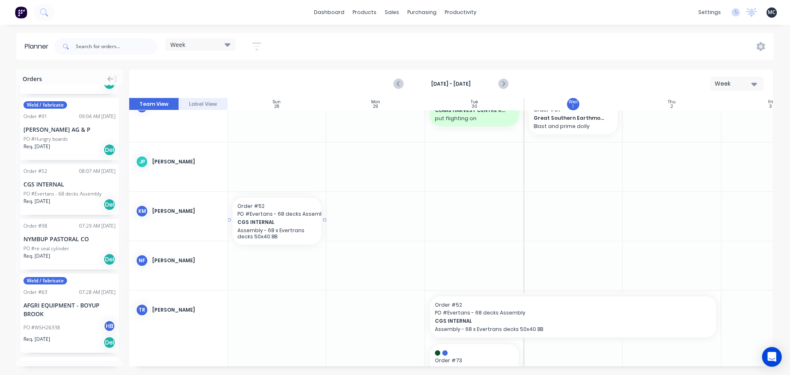
scroll to position [494, 0]
drag, startPoint x: 61, startPoint y: 177, endPoint x: 548, endPoint y: 207, distance: 487.9
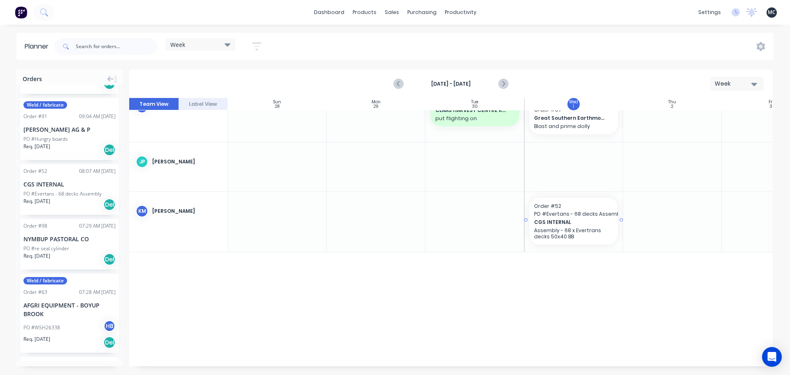
scroll to position [412, 0]
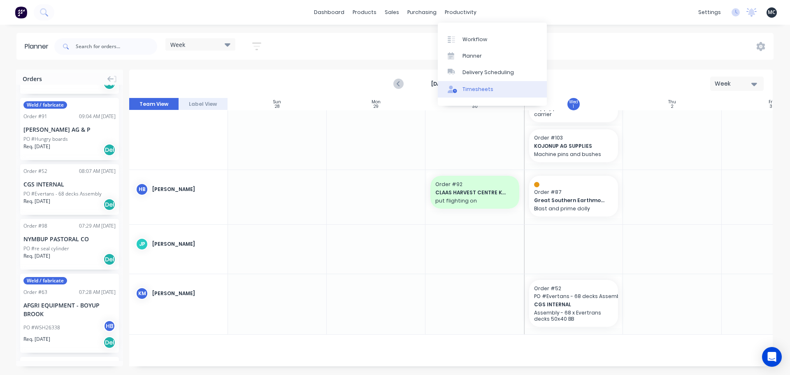
click at [484, 90] on div "Timesheets" at bounding box center [478, 89] width 31 height 7
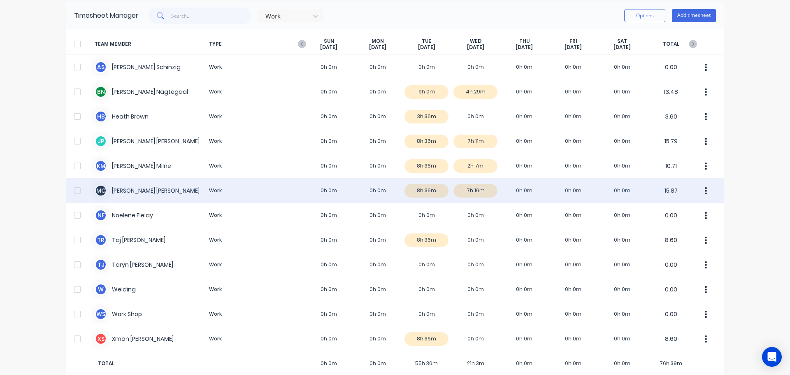
scroll to position [44, 0]
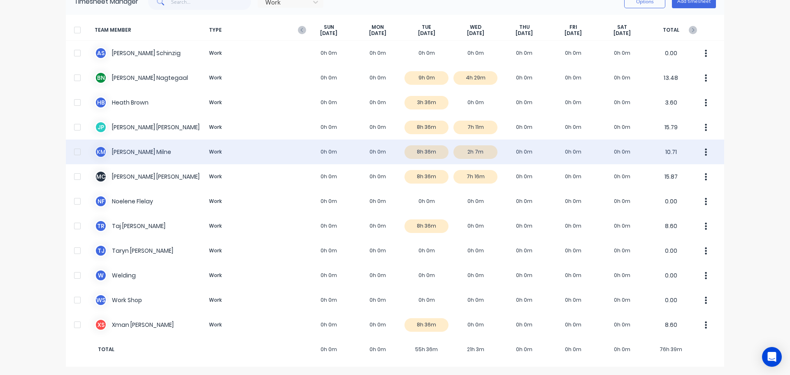
click at [488, 149] on div "K M [PERSON_NAME] Work 0h 0m 0h 0m 8h 36m 2h 7m 0h 0m 0h 0m 0h 0m 10.71" at bounding box center [395, 152] width 659 height 25
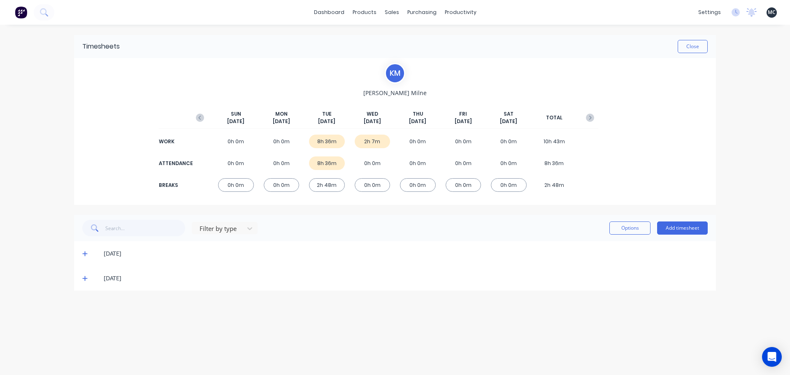
click at [375, 139] on div "2h 7m" at bounding box center [373, 142] width 36 height 14
click at [86, 279] on icon at bounding box center [84, 278] width 5 height 5
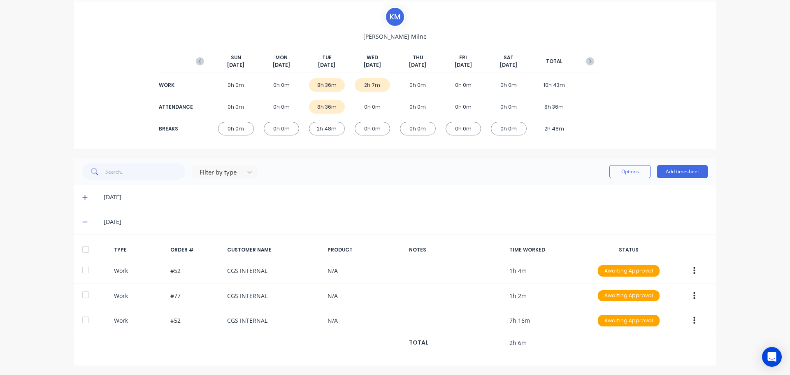
scroll to position [57, 0]
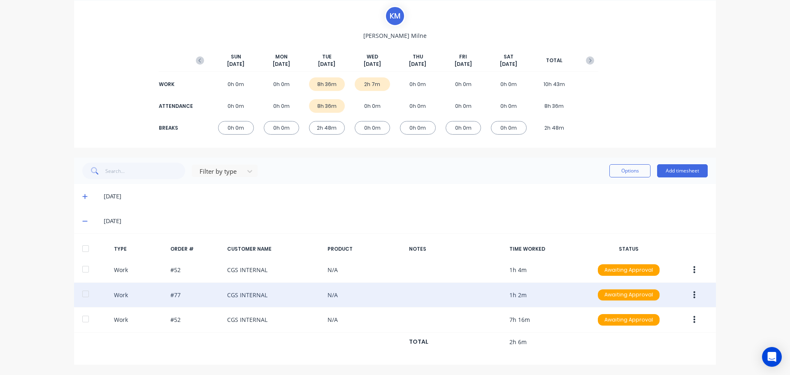
click at [175, 296] on div "Work #77 CGS INTERNAL N/A 1h 2m Awaiting Approval" at bounding box center [395, 295] width 642 height 25
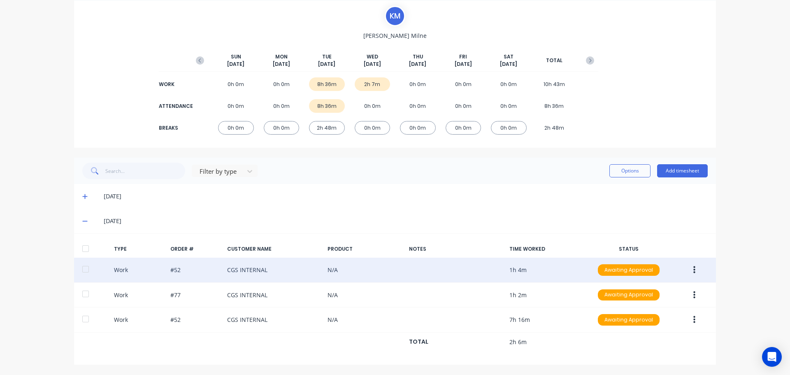
click at [177, 270] on div "Work #52 CGS INTERNAL N/A 1h 4m Awaiting Approval" at bounding box center [395, 270] width 642 height 25
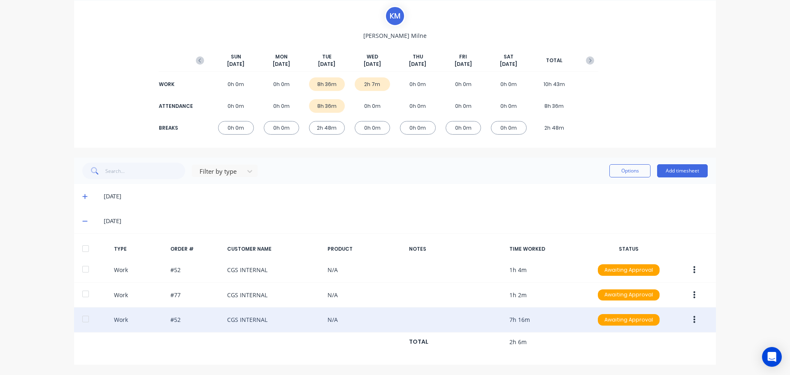
click at [188, 322] on div "Work #52 CGS INTERNAL N/A 7h 16m Awaiting Approval" at bounding box center [395, 319] width 642 height 25
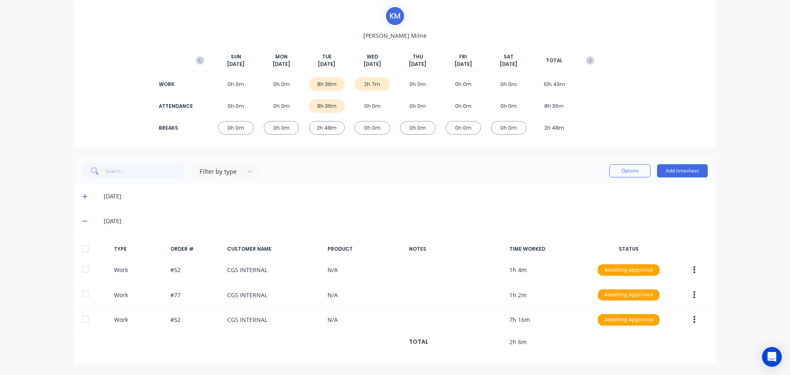
click at [279, 221] on div "[DATE]" at bounding box center [406, 221] width 604 height 9
click at [83, 223] on icon at bounding box center [84, 221] width 5 height 6
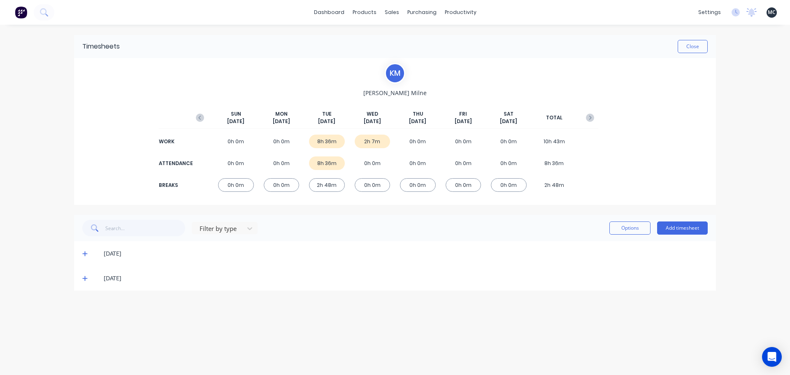
scroll to position [0, 0]
click at [84, 279] on icon at bounding box center [84, 278] width 5 height 6
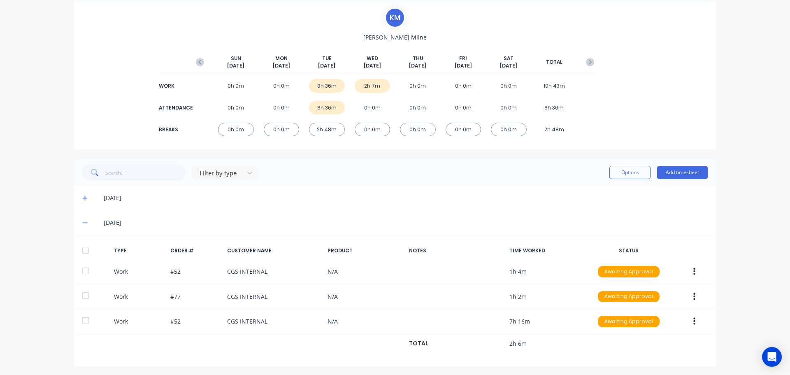
scroll to position [57, 0]
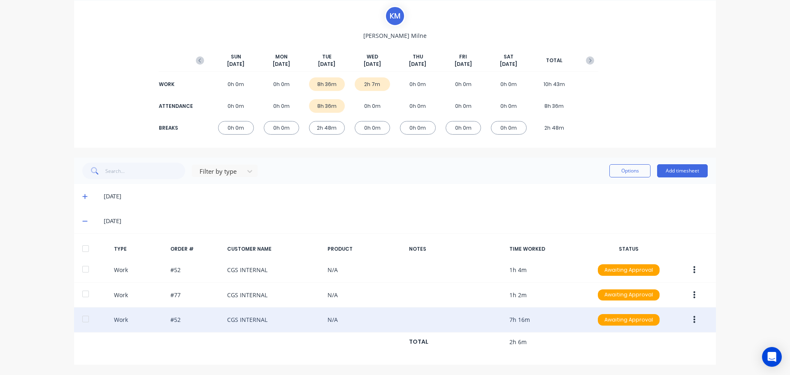
click at [694, 322] on icon "button" at bounding box center [695, 319] width 2 height 9
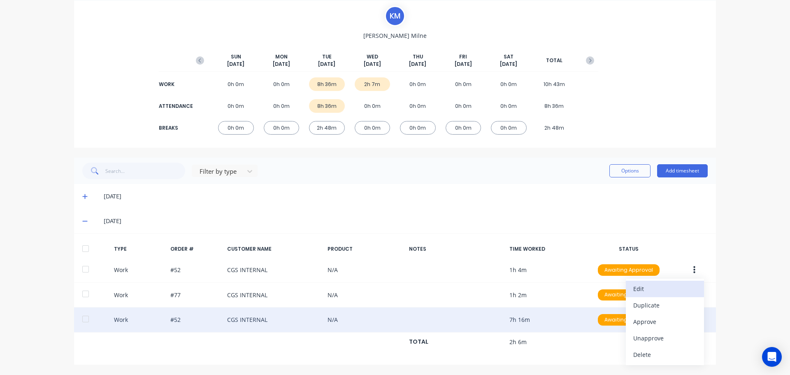
click at [671, 289] on div "Edit" at bounding box center [664, 289] width 63 height 12
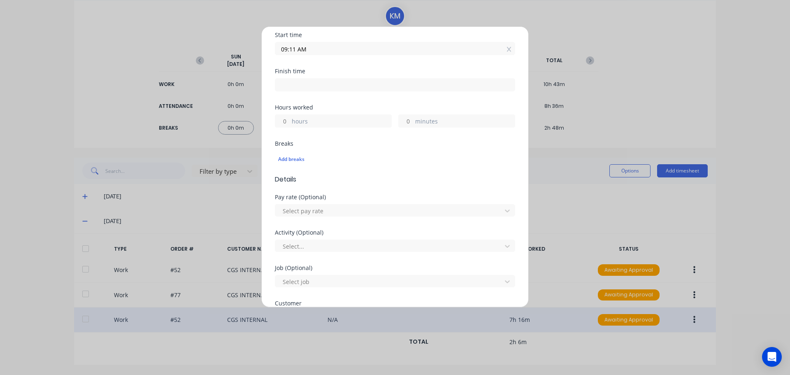
scroll to position [0, 0]
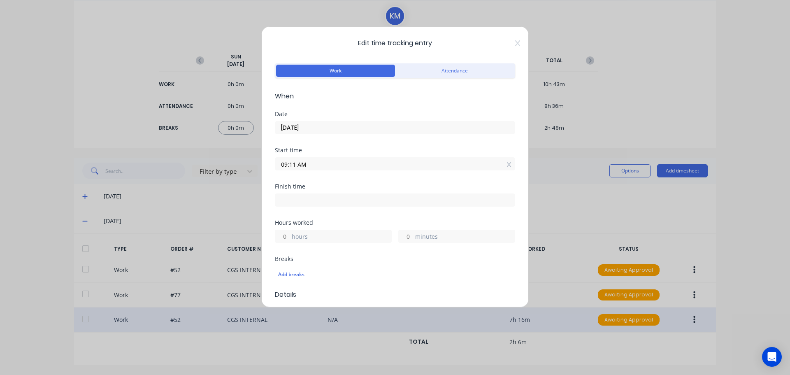
click at [515, 42] on icon at bounding box center [517, 43] width 5 height 7
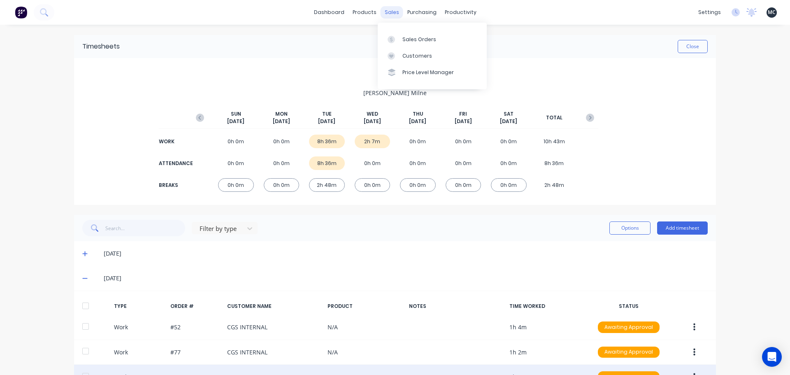
click at [389, 15] on div "sales" at bounding box center [392, 12] width 23 height 12
click at [418, 40] on div "Sales Orders" at bounding box center [420, 39] width 34 height 7
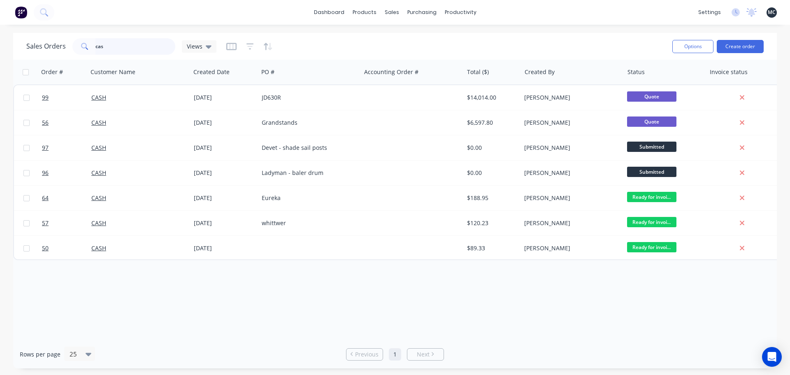
click at [111, 46] on input "cas" at bounding box center [135, 46] width 80 height 16
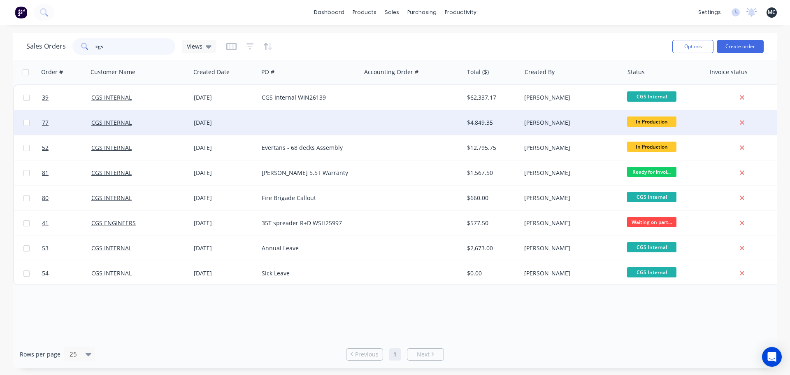
type input "cgs"
click at [329, 120] on div at bounding box center [309, 122] width 102 height 25
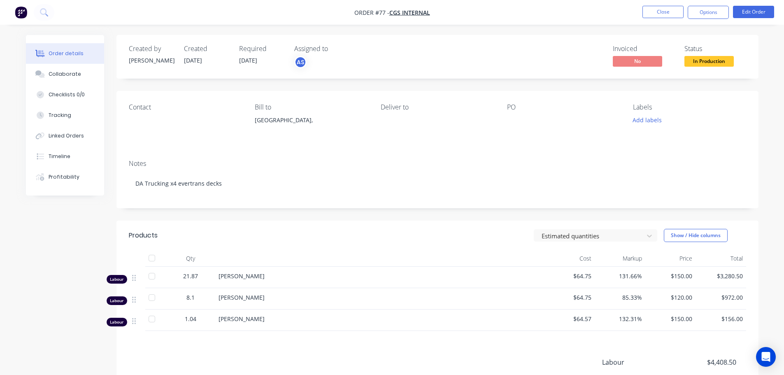
click at [518, 116] on div at bounding box center [558, 120] width 103 height 12
click at [751, 12] on button "Edit Order" at bounding box center [753, 12] width 41 height 12
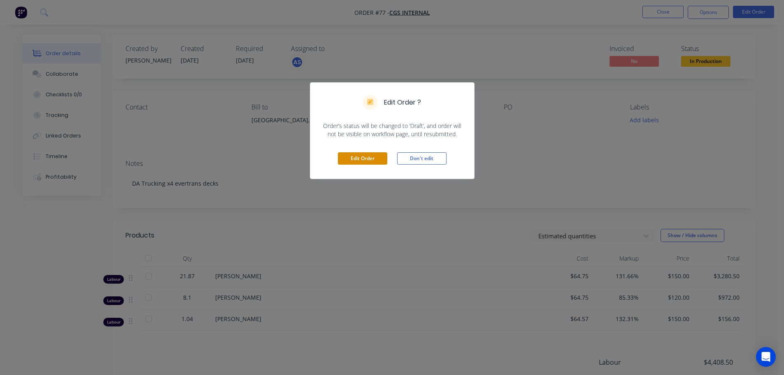
click at [358, 157] on button "Edit Order" at bounding box center [362, 158] width 49 height 12
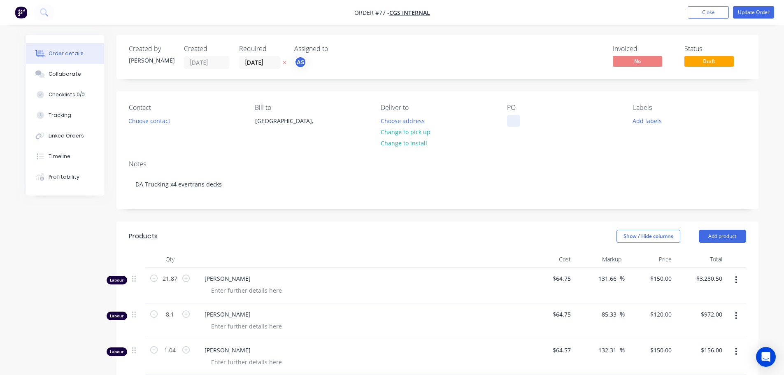
click at [511, 116] on div at bounding box center [513, 121] width 13 height 12
click at [758, 11] on button "Update Order" at bounding box center [753, 12] width 41 height 12
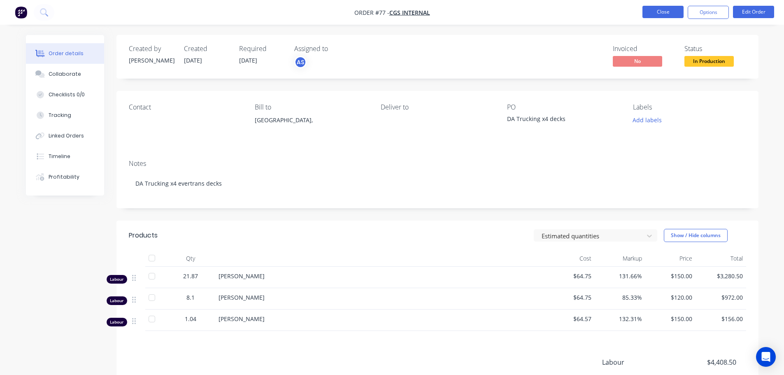
click at [669, 12] on button "Close" at bounding box center [663, 12] width 41 height 12
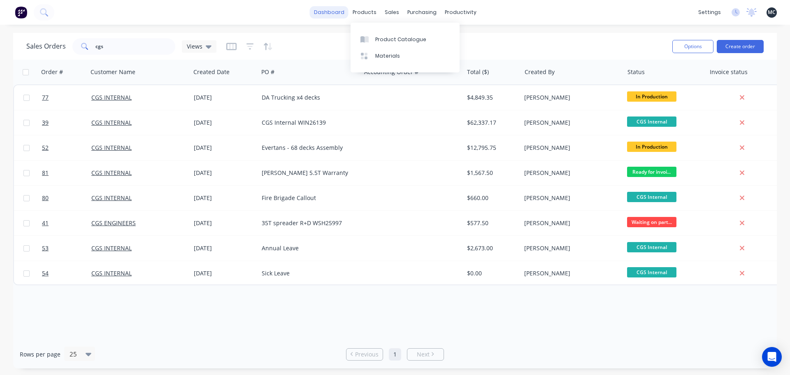
click at [317, 9] on link "dashboard" at bounding box center [329, 12] width 39 height 12
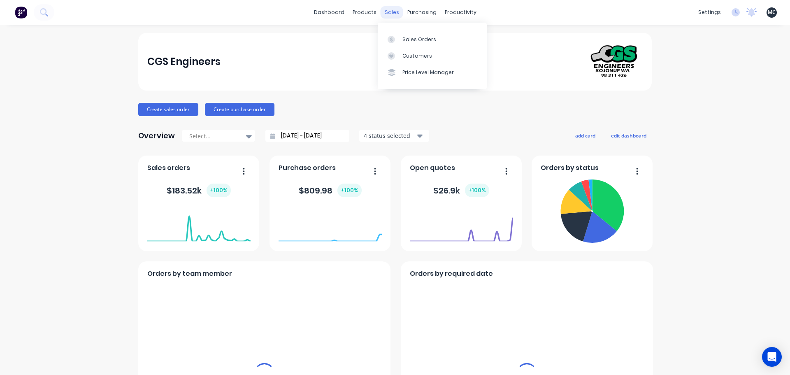
click at [394, 11] on div "sales" at bounding box center [392, 12] width 23 height 12
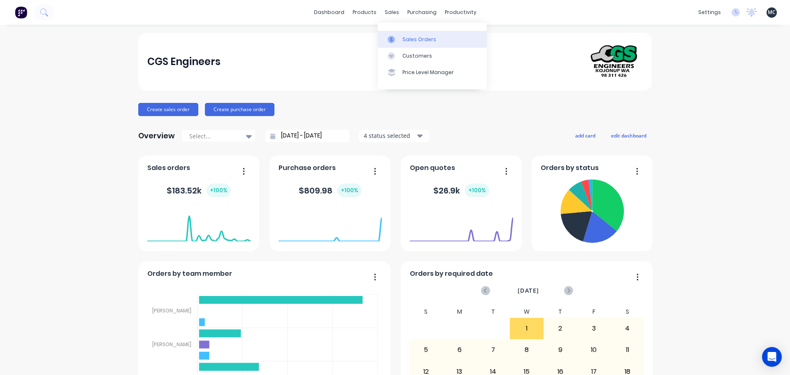
click at [397, 36] on div at bounding box center [394, 39] width 12 height 7
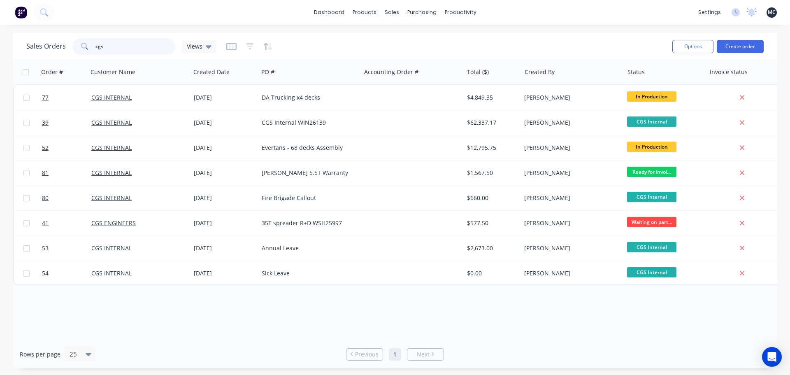
click at [137, 45] on input "cgs" at bounding box center [135, 46] width 80 height 16
click at [206, 51] on div "Views" at bounding box center [199, 46] width 35 height 12
click at [207, 50] on icon at bounding box center [209, 46] width 6 height 9
click at [150, 47] on input "cgs" at bounding box center [135, 46] width 80 height 16
